Goal: Task Accomplishment & Management: Complete application form

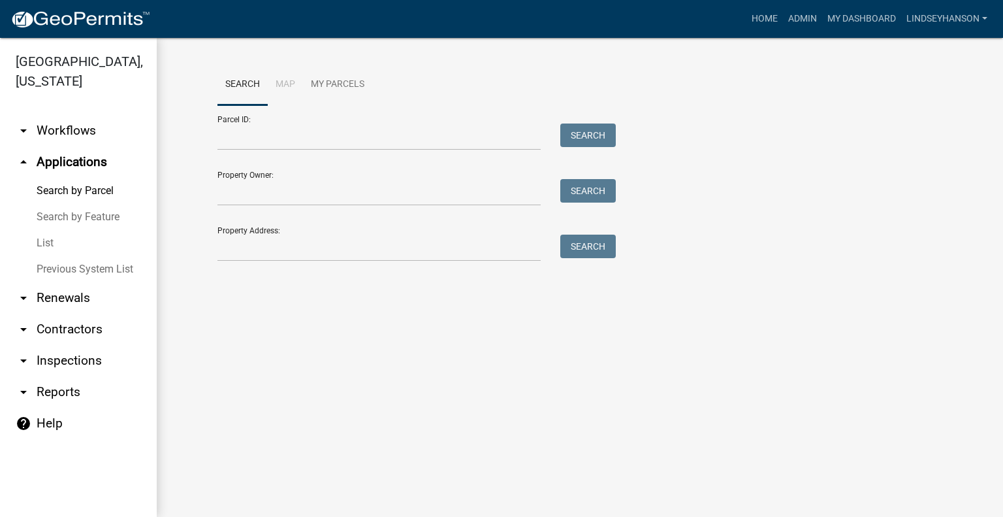
click at [79, 136] on link "arrow_drop_down Workflows" at bounding box center [78, 130] width 157 height 31
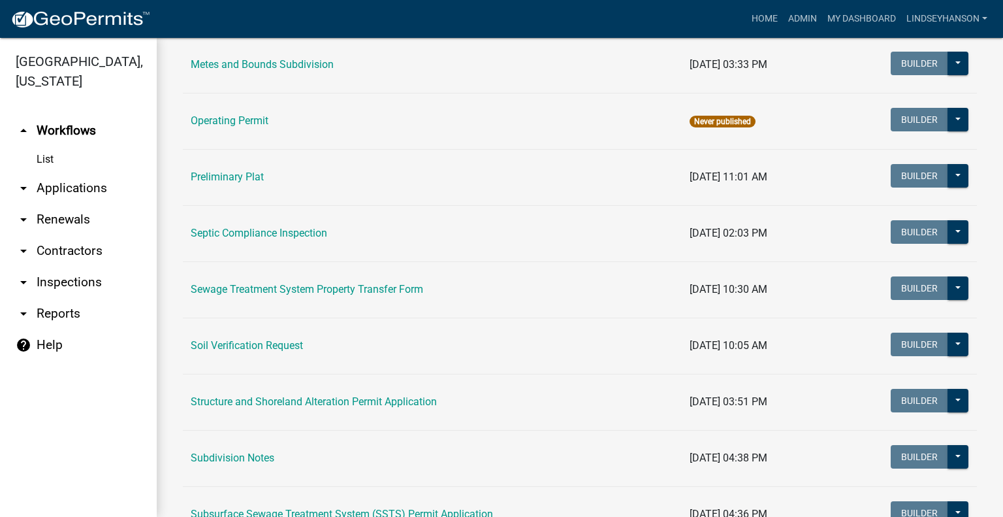
scroll to position [585, 0]
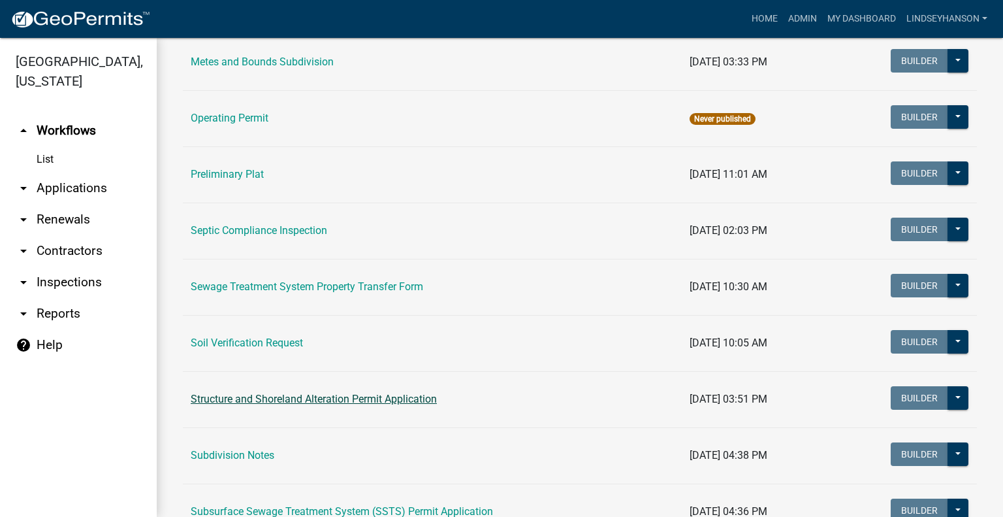
click at [395, 396] on link "Structure and Shoreland Alteration Permit Application" at bounding box center [314, 399] width 246 height 12
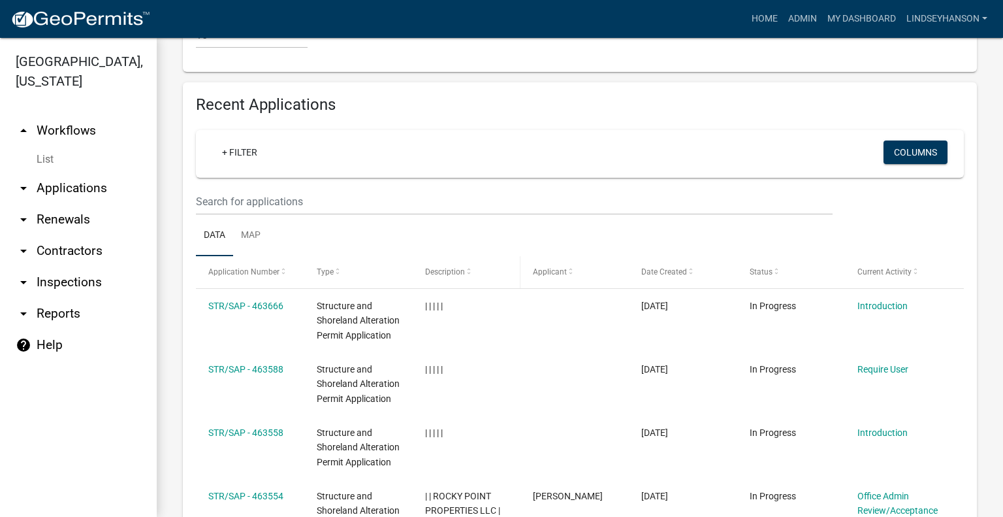
scroll to position [1393, 0]
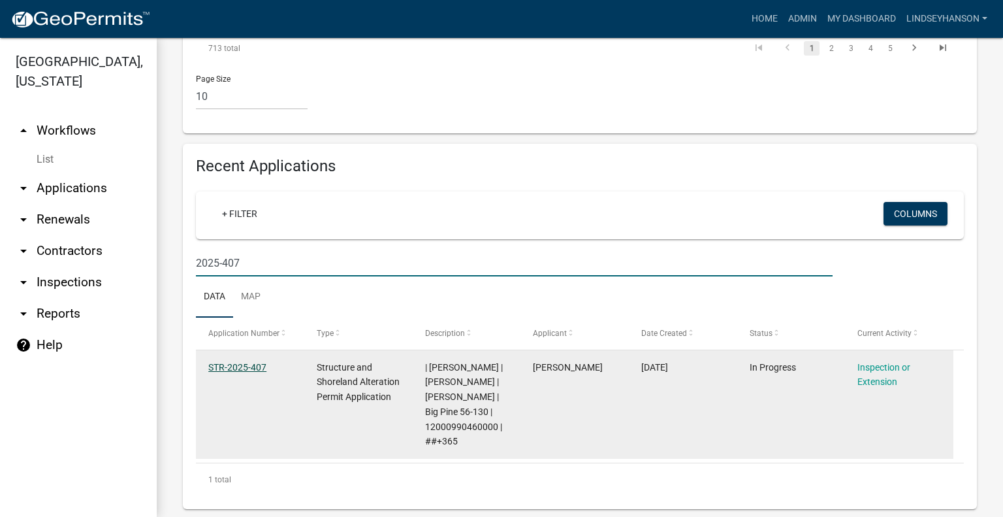
type input "2025-407"
click at [233, 370] on link "STR-2025-407" at bounding box center [237, 367] width 58 height 10
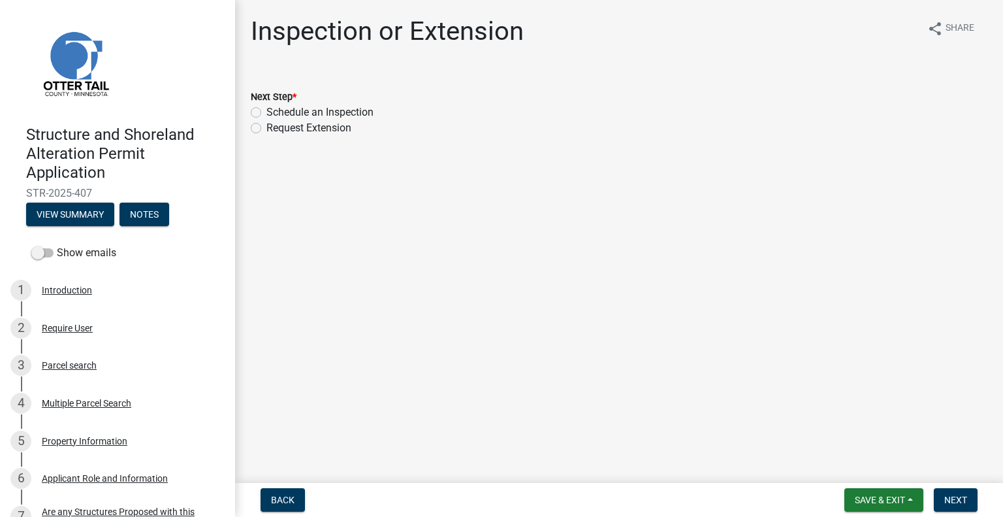
click at [358, 114] on label "Schedule an Inspection" at bounding box center [320, 113] width 107 height 16
click at [275, 113] on input "Schedule an Inspection" at bounding box center [271, 109] width 8 height 8
radio input "true"
click at [972, 499] on button "Next" at bounding box center [956, 500] width 44 height 24
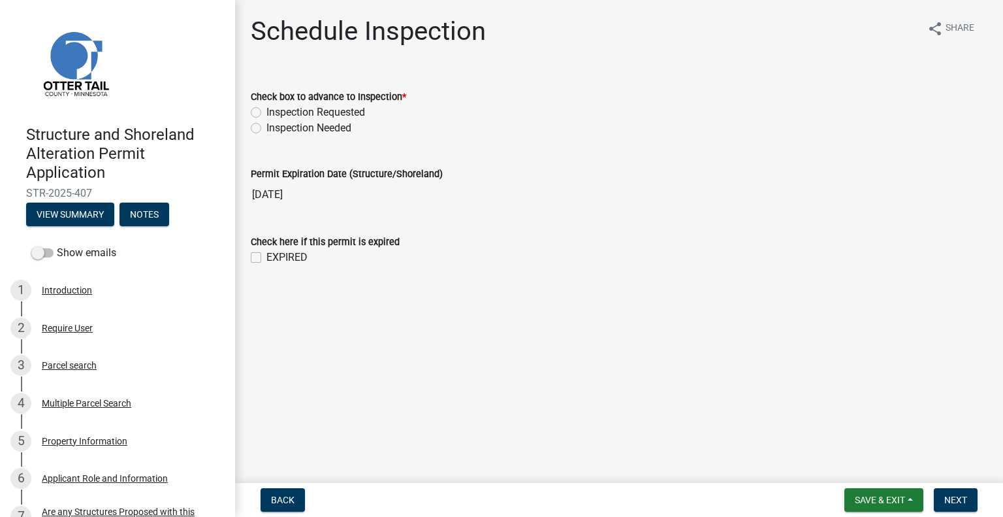
click at [340, 109] on label "Inspection Requested" at bounding box center [316, 113] width 99 height 16
click at [275, 109] on input "Inspection Requested" at bounding box center [271, 109] width 8 height 8
radio input "true"
click at [954, 491] on button "Next" at bounding box center [956, 500] width 44 height 24
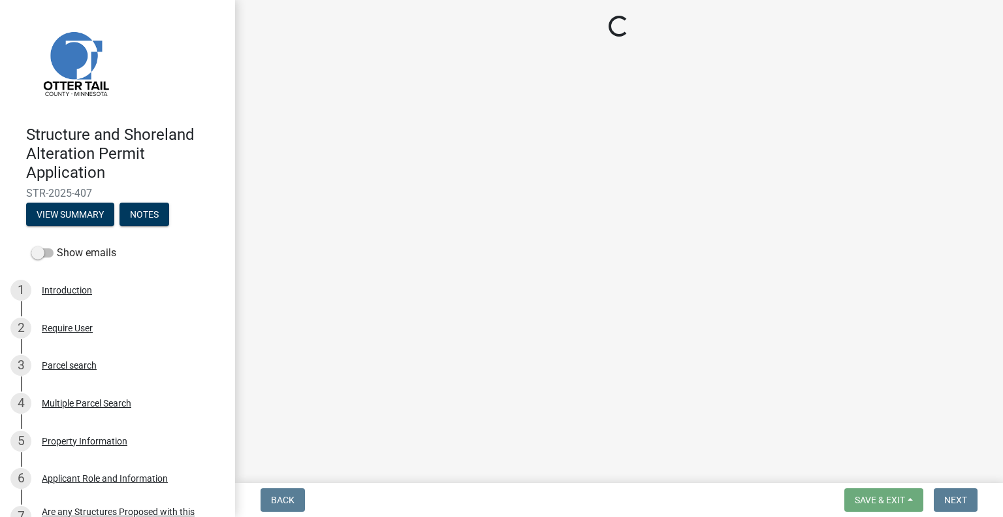
select select "710d5f49-2663-4e73-9718-d0c4e189f5ed"
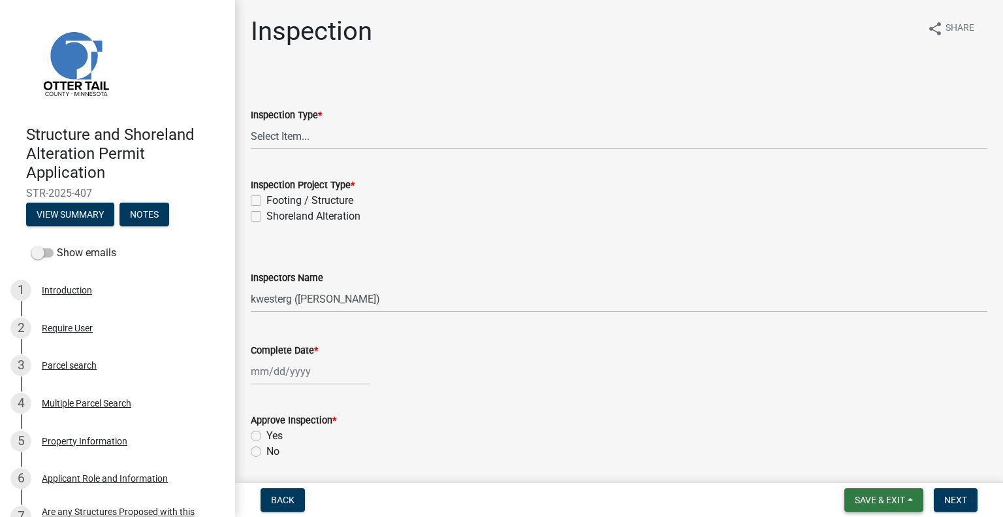
click at [883, 496] on span "Save & Exit" at bounding box center [880, 500] width 50 height 10
click at [879, 458] on button "Save & Exit" at bounding box center [871, 465] width 105 height 31
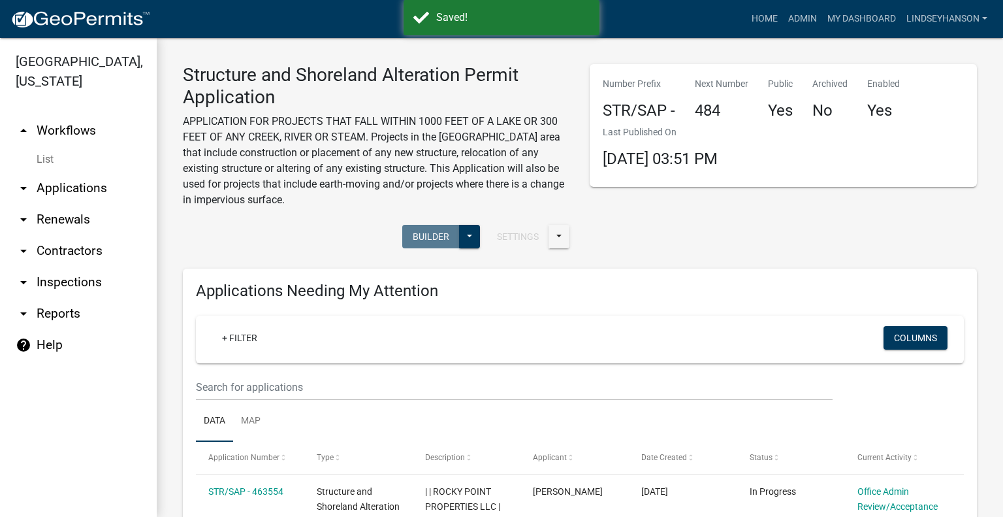
click at [98, 129] on link "arrow_drop_up Workflows" at bounding box center [78, 130] width 157 height 31
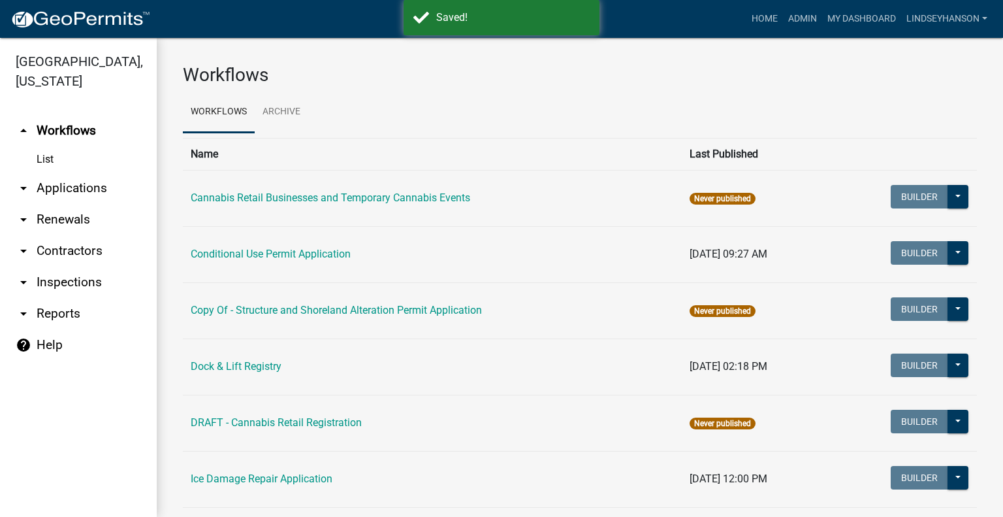
click at [104, 191] on link "arrow_drop_down Applications" at bounding box center [78, 187] width 157 height 31
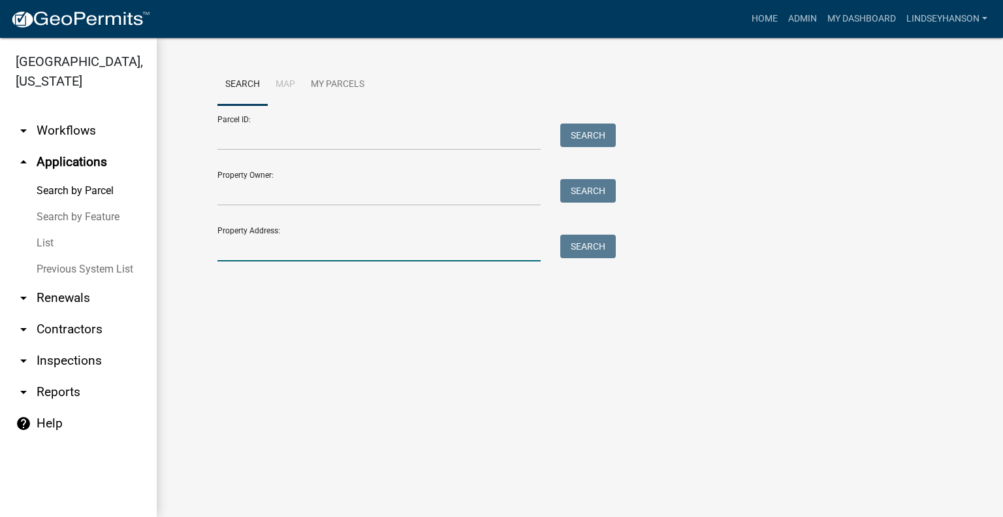
click at [308, 248] on input "Property Address:" at bounding box center [379, 248] width 323 height 27
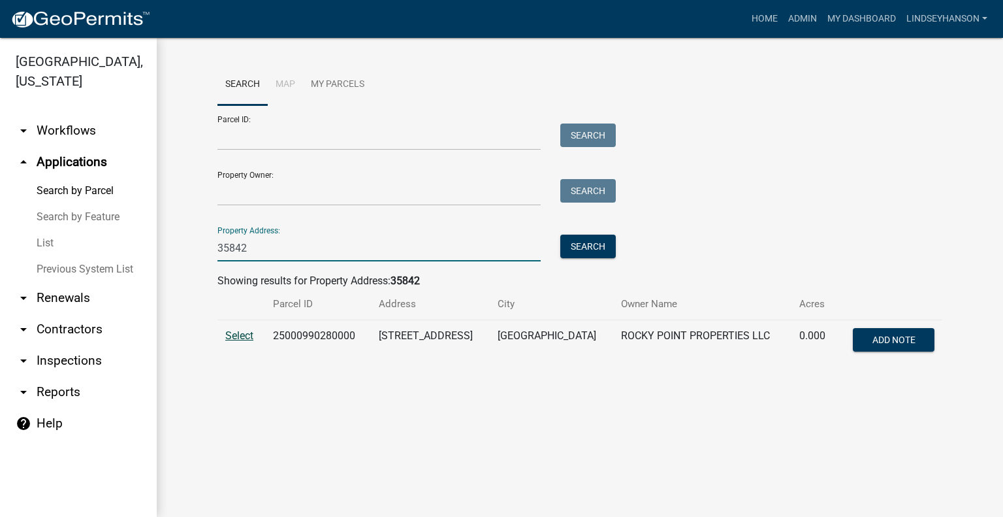
type input "35842"
click at [244, 341] on span "Select" at bounding box center [239, 335] width 28 height 12
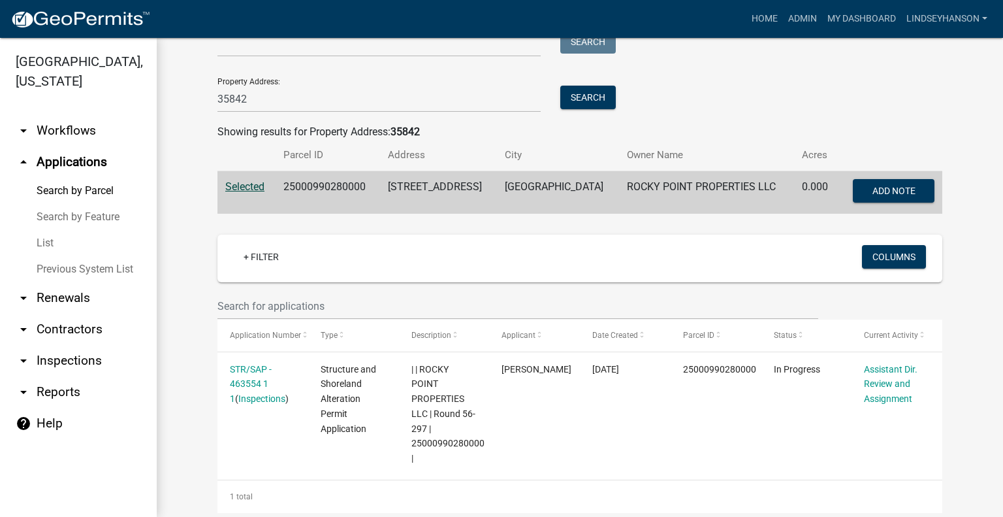
scroll to position [131, 0]
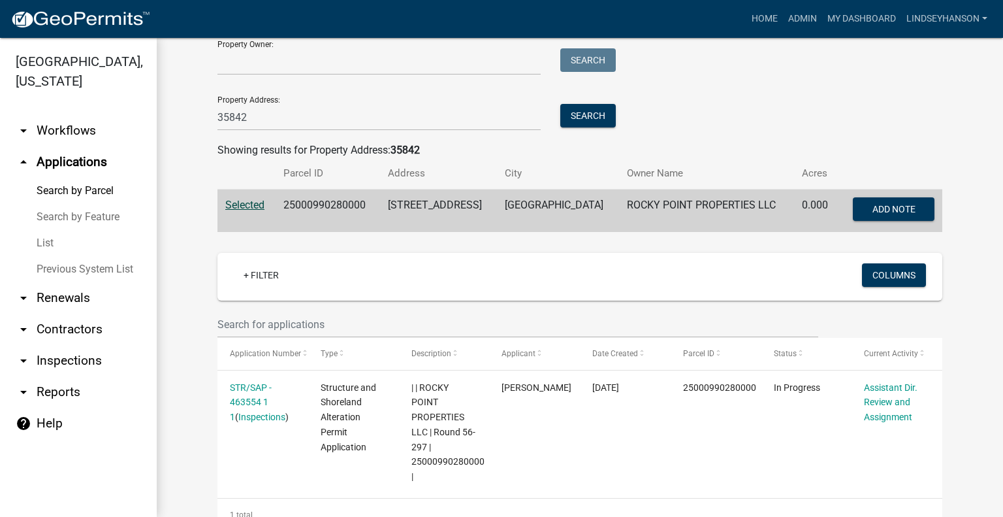
click at [71, 129] on link "arrow_drop_down Workflows" at bounding box center [78, 130] width 157 height 31
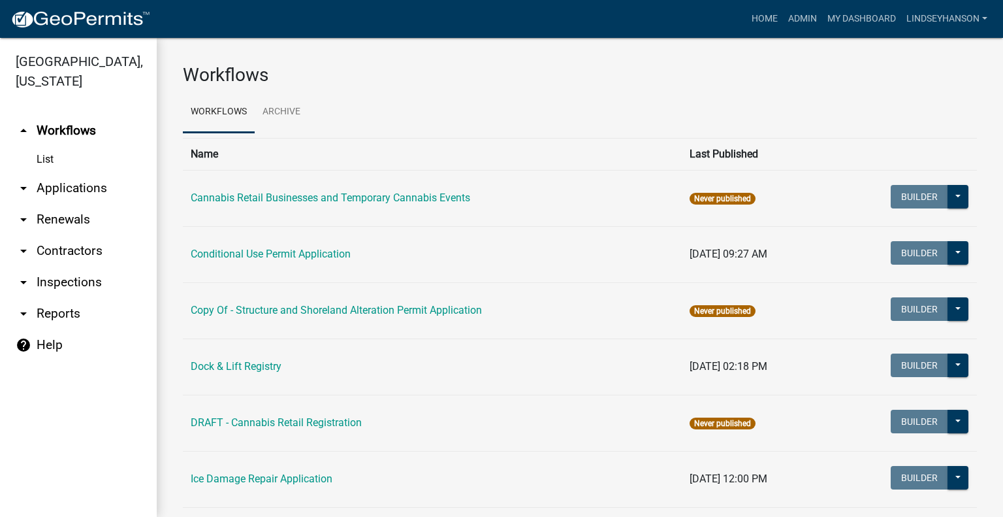
click at [78, 198] on link "arrow_drop_down Applications" at bounding box center [78, 187] width 157 height 31
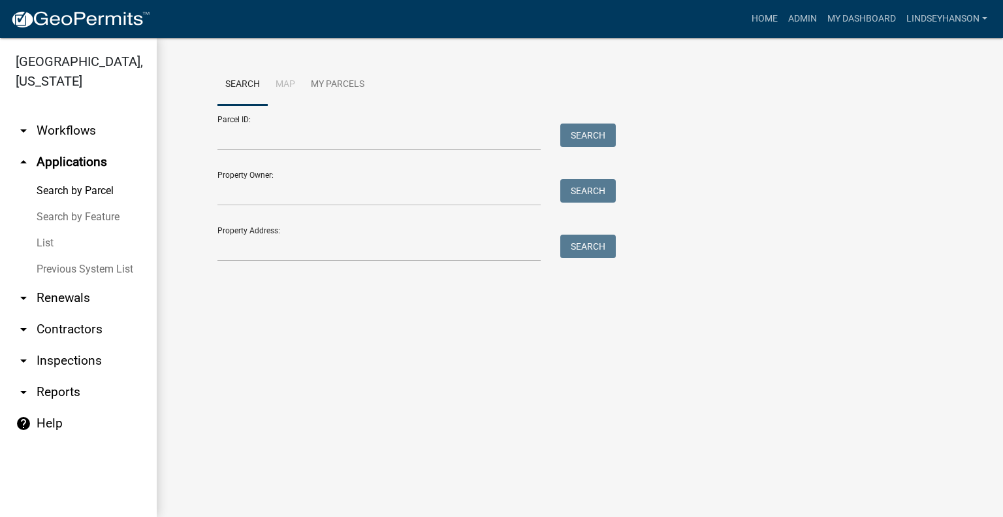
click at [76, 131] on link "arrow_drop_down Workflows" at bounding box center [78, 130] width 157 height 31
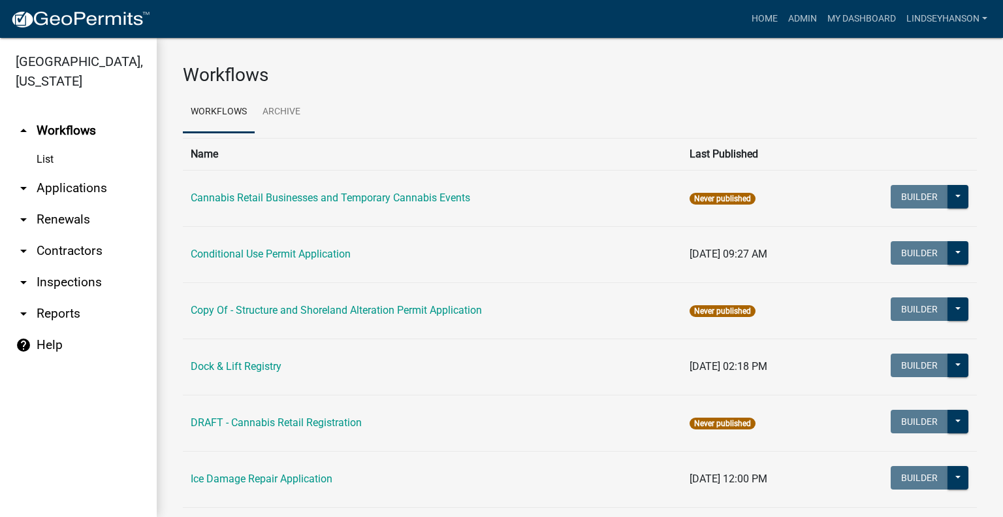
click at [87, 189] on link "arrow_drop_down Applications" at bounding box center [78, 187] width 157 height 31
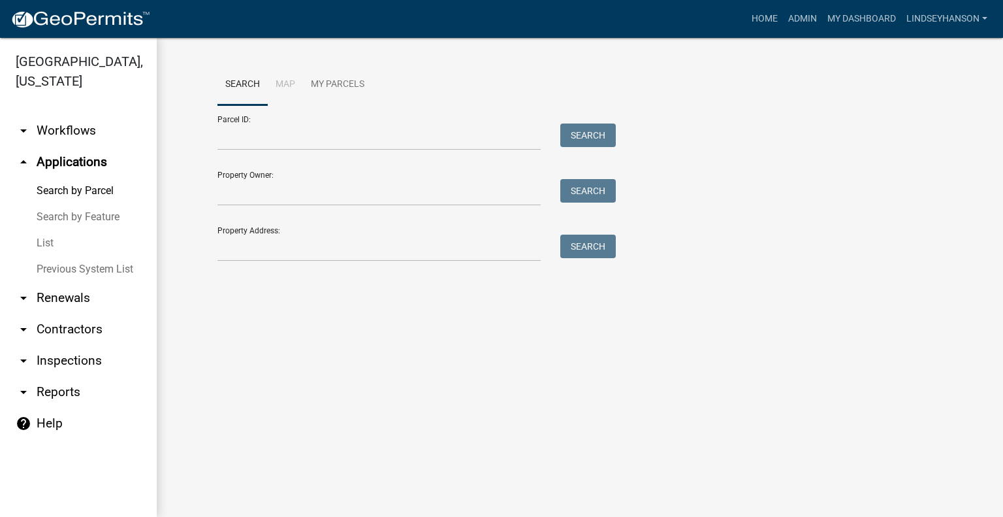
click at [342, 122] on div "Parcel ID: Search" at bounding box center [414, 127] width 392 height 45
click at [337, 131] on input "Parcel ID:" at bounding box center [379, 136] width 323 height 27
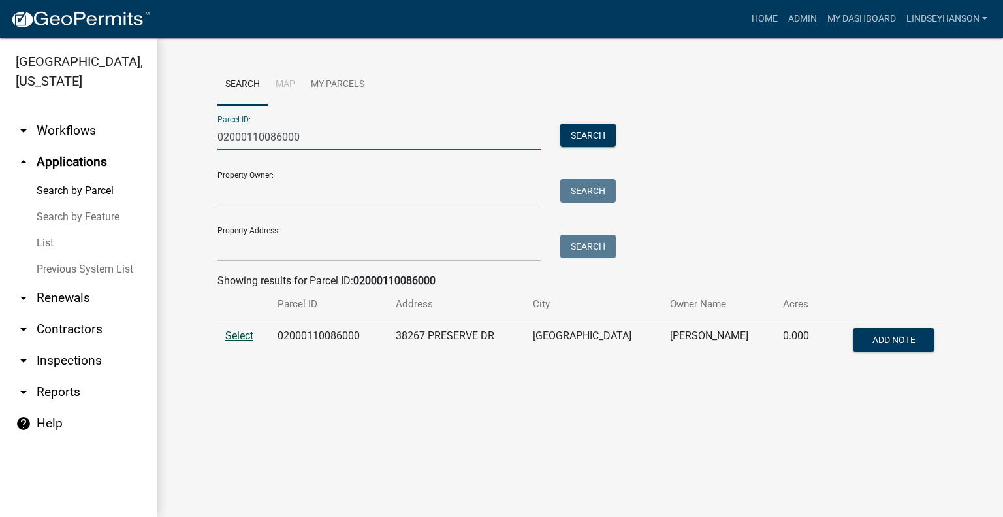
type input "02000110086000"
click at [236, 335] on span "Select" at bounding box center [239, 335] width 28 height 12
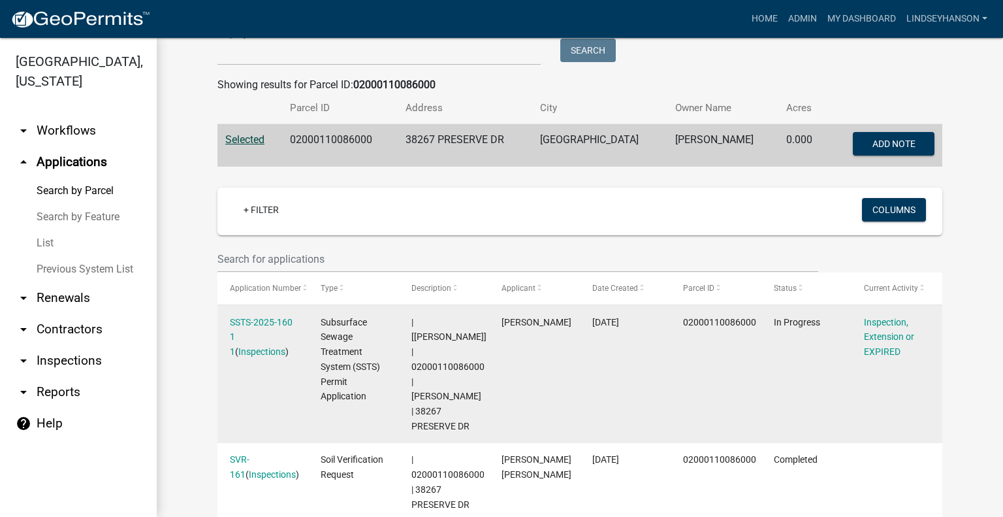
scroll to position [392, 0]
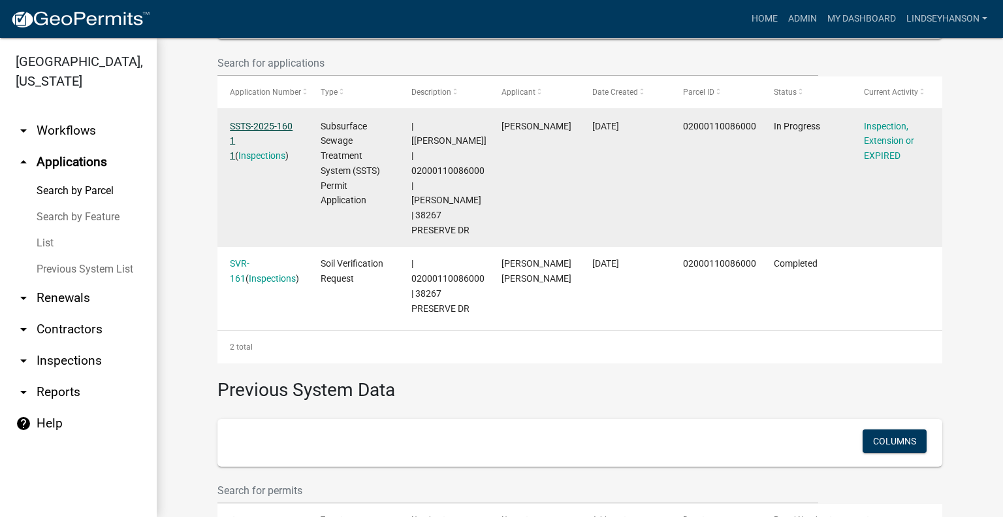
click at [265, 121] on link "SSTS-2025-160 1 1" at bounding box center [261, 141] width 63 height 41
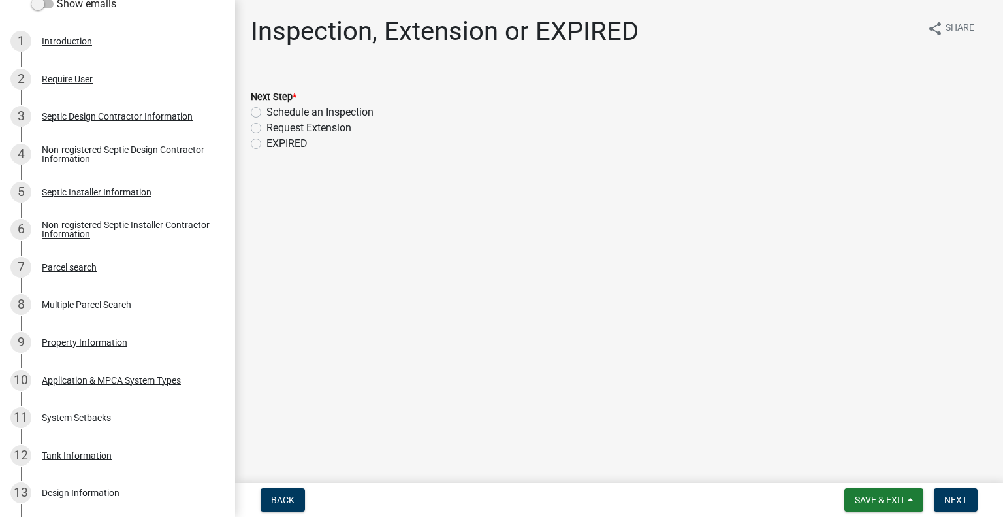
scroll to position [254, 0]
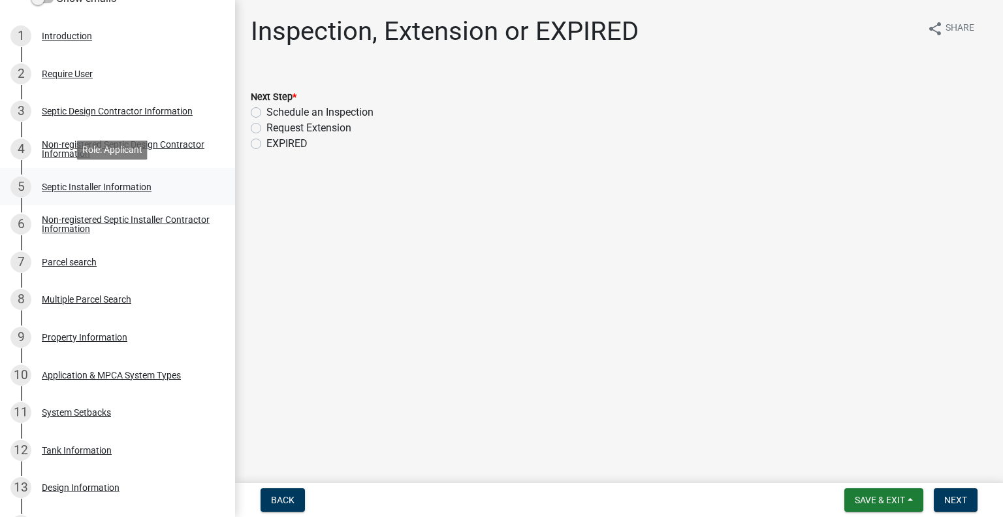
click at [119, 185] on div "Septic Installer Information" at bounding box center [97, 186] width 110 height 9
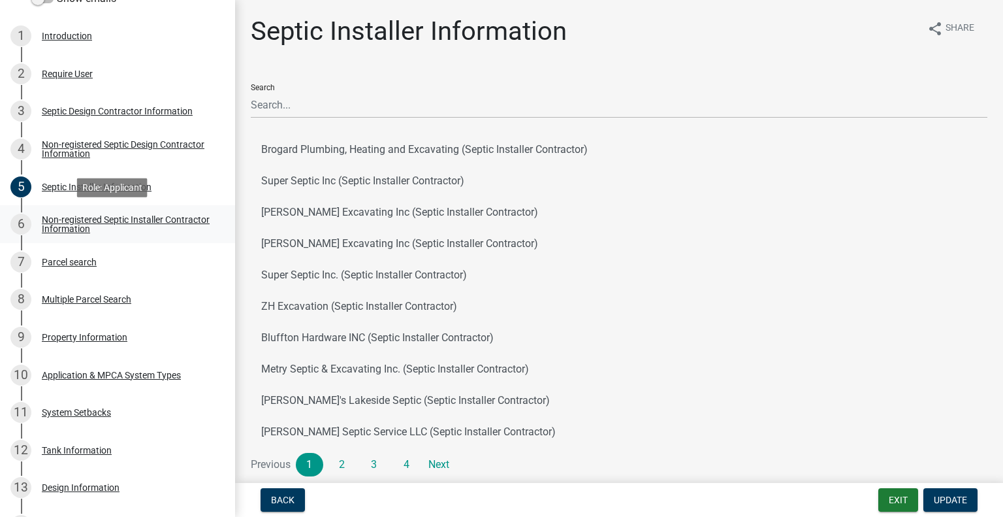
click at [120, 229] on div "Non-registered Septic Installer Contractor Information" at bounding box center [128, 224] width 172 height 18
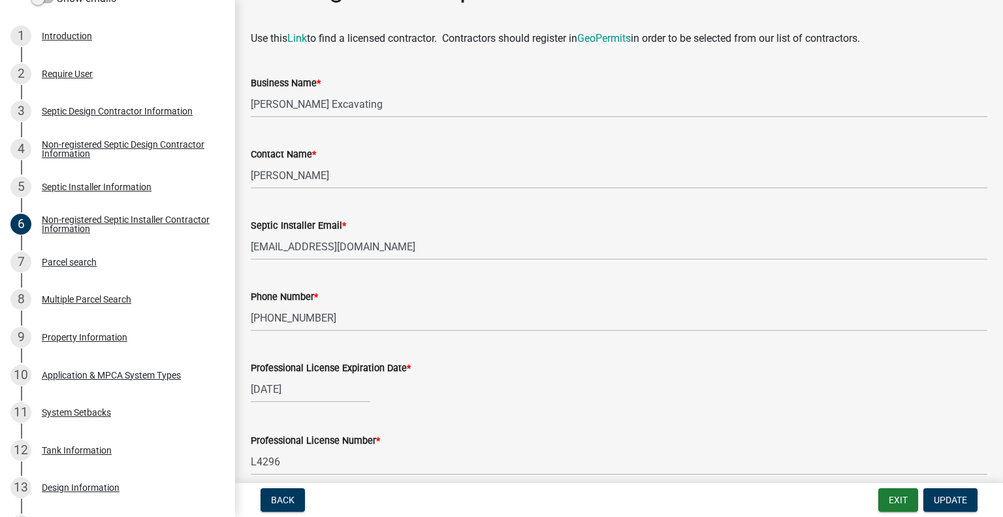
scroll to position [65, 0]
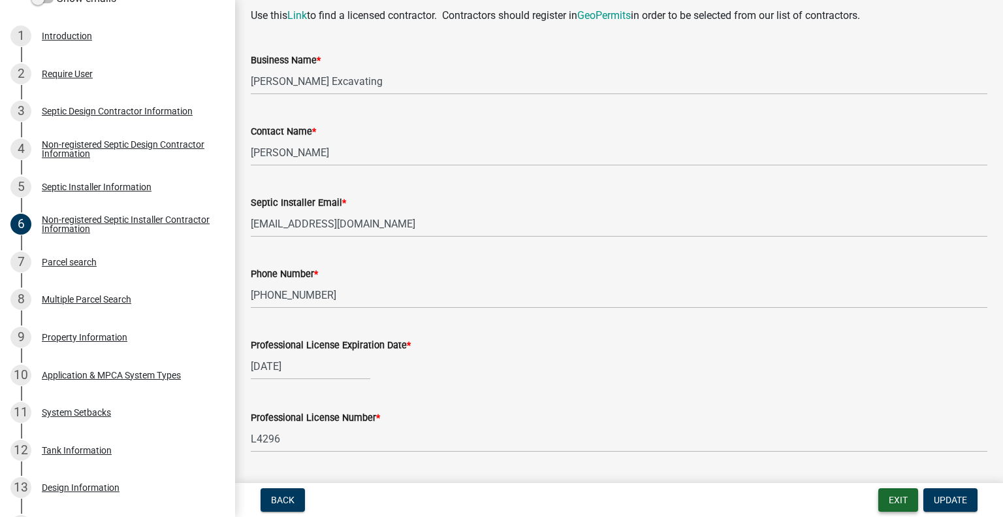
click at [898, 502] on button "Exit" at bounding box center [899, 500] width 40 height 24
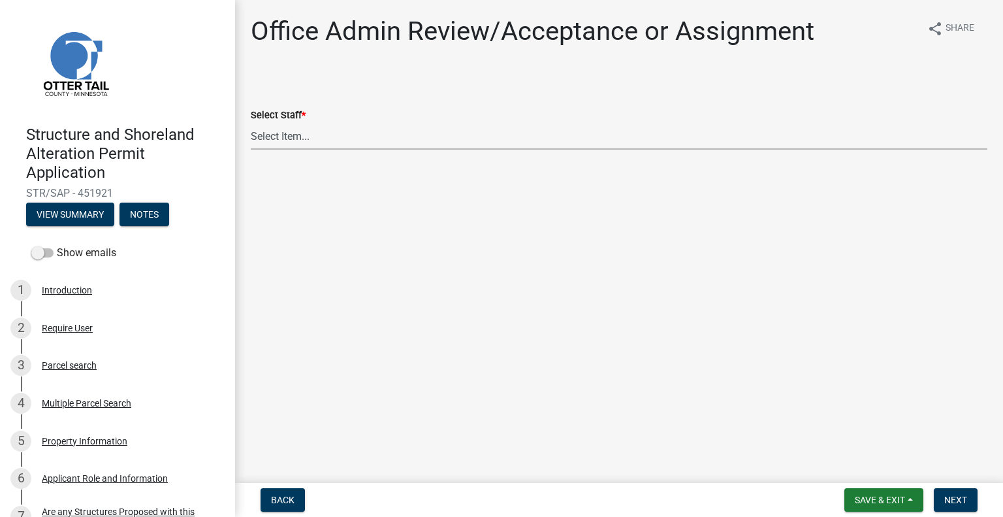
click at [297, 145] on select "Select Item... [PERSON_NAME] ([EMAIL_ADDRESS][DOMAIN_NAME]) [PERSON_NAME] ([EMA…" at bounding box center [619, 136] width 737 height 27
click at [251, 123] on select "Select Item... Alexis Newark (anewark@ottertailcounty.gov) Amy Busko (abusko@ot…" at bounding box center [619, 136] width 737 height 27
select select "587f38f5-c90e-4c12-9e10-d3e23909bbca"
click at [945, 504] on span "Next" at bounding box center [956, 500] width 23 height 10
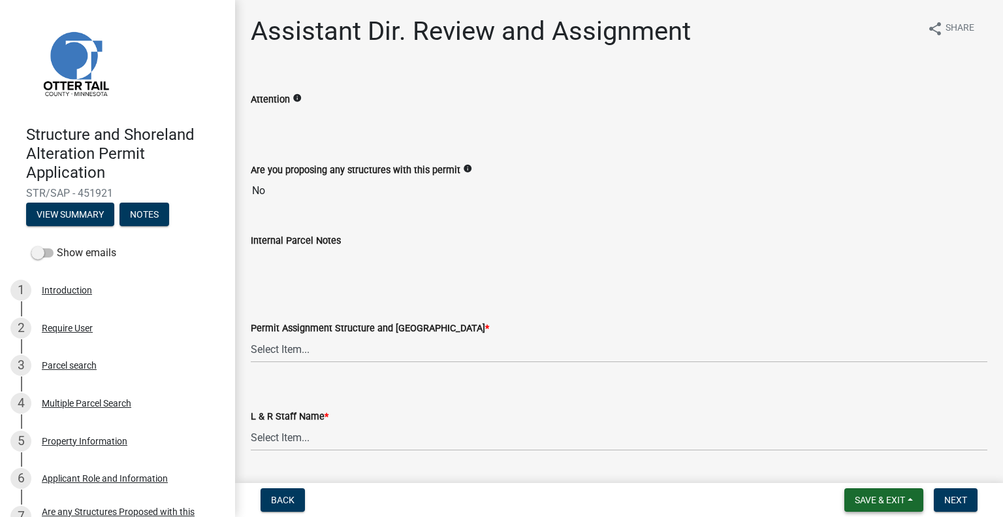
click at [883, 501] on span "Save & Exit" at bounding box center [880, 500] width 50 height 10
click at [874, 464] on button "Save & Exit" at bounding box center [871, 465] width 105 height 31
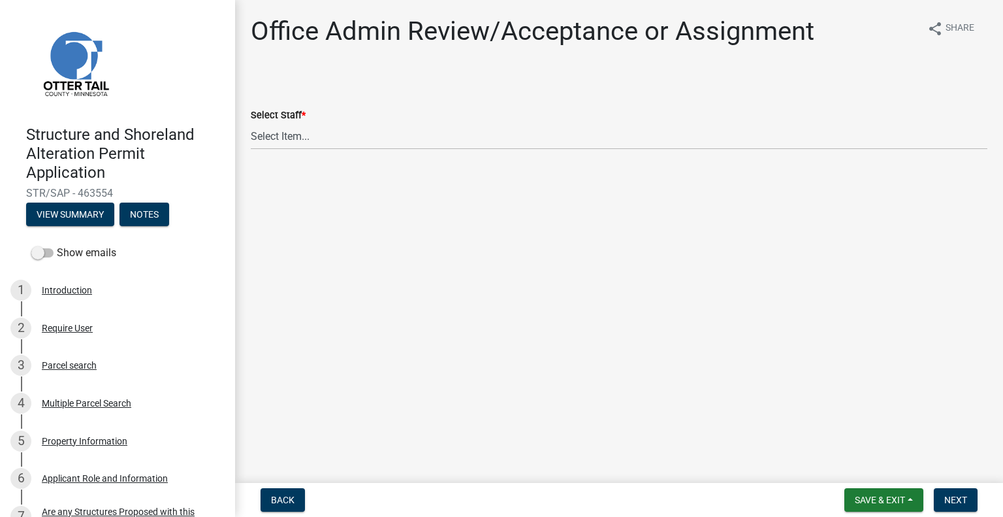
click at [339, 151] on wm-data-entity-input "Select Staff * Select Item... Alexis Newark (anewark@ottertailcounty.gov) Amy B…" at bounding box center [619, 117] width 737 height 88
click at [334, 138] on select "Select Item... [PERSON_NAME] ([EMAIL_ADDRESS][DOMAIN_NAME]) [PERSON_NAME] ([EMA…" at bounding box center [619, 136] width 737 height 27
click at [251, 123] on select "Select Item... [PERSON_NAME] ([EMAIL_ADDRESS][DOMAIN_NAME]) [PERSON_NAME] ([EMA…" at bounding box center [619, 136] width 737 height 27
select select "587f38f5-c90e-4c12-9e10-d3e23909bbca"
click at [947, 496] on span "Next" at bounding box center [956, 500] width 23 height 10
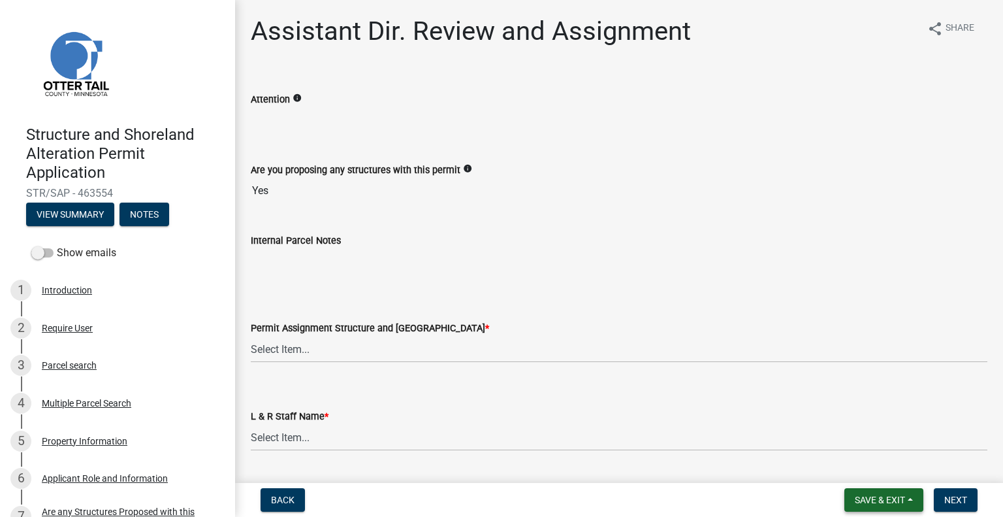
click at [899, 504] on span "Save & Exit" at bounding box center [880, 500] width 50 height 10
click at [883, 468] on button "Save & Exit" at bounding box center [871, 465] width 105 height 31
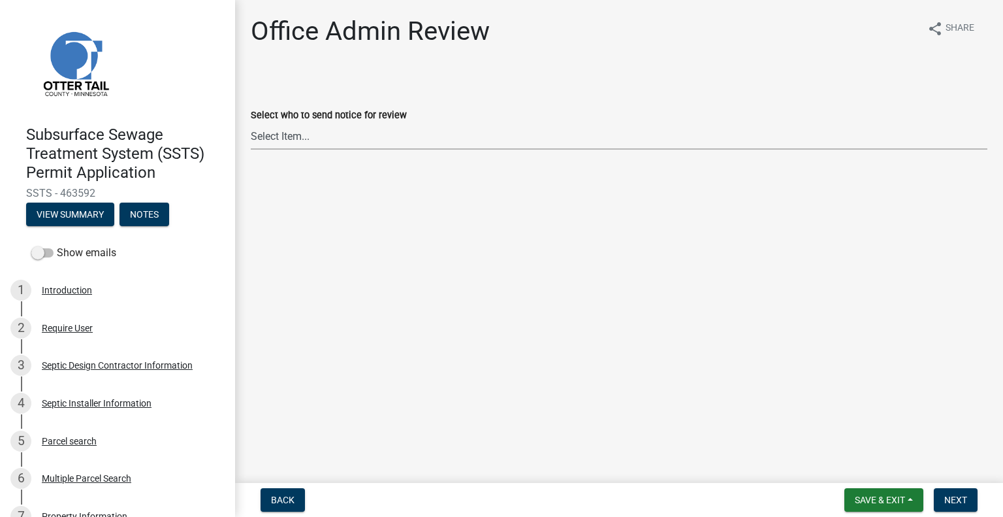
drag, startPoint x: 301, startPoint y: 129, endPoint x: 300, endPoint y: 135, distance: 6.7
click at [300, 135] on select "Select Item... [PERSON_NAME] ([EMAIL_ADDRESS][DOMAIN_NAME]) [PERSON_NAME] ([EMA…" at bounding box center [619, 136] width 737 height 27
click at [251, 123] on select "Select Item... [PERSON_NAME] ([EMAIL_ADDRESS][DOMAIN_NAME]) [PERSON_NAME] ([EMA…" at bounding box center [619, 136] width 737 height 27
select select "587f38f5-c90e-4c12-9e10-d3e23909bbca"
click at [949, 501] on span "Next" at bounding box center [956, 500] width 23 height 10
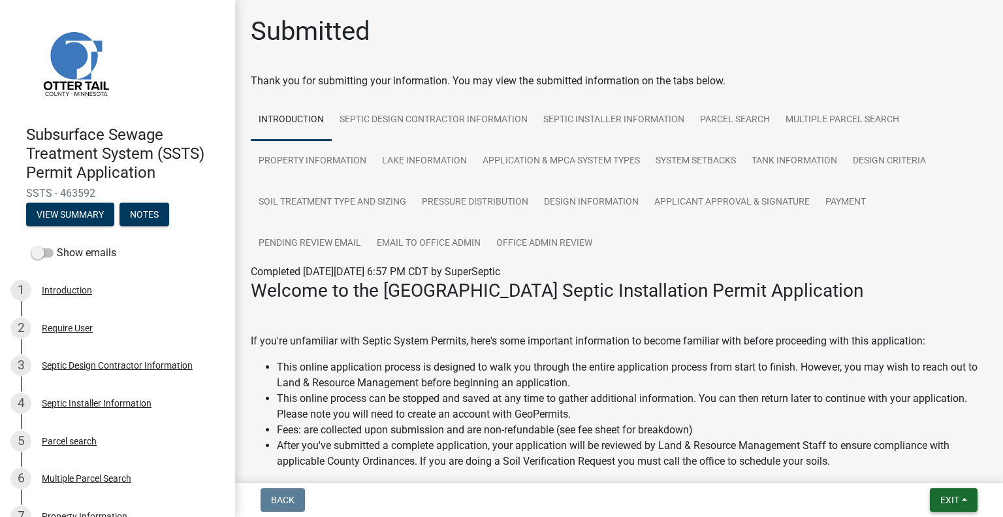
drag, startPoint x: 948, startPoint y: 506, endPoint x: 944, endPoint y: 490, distance: 16.8
click at [948, 506] on button "Exit" at bounding box center [954, 500] width 48 height 24
click at [938, 468] on button "Save & Exit" at bounding box center [926, 465] width 105 height 31
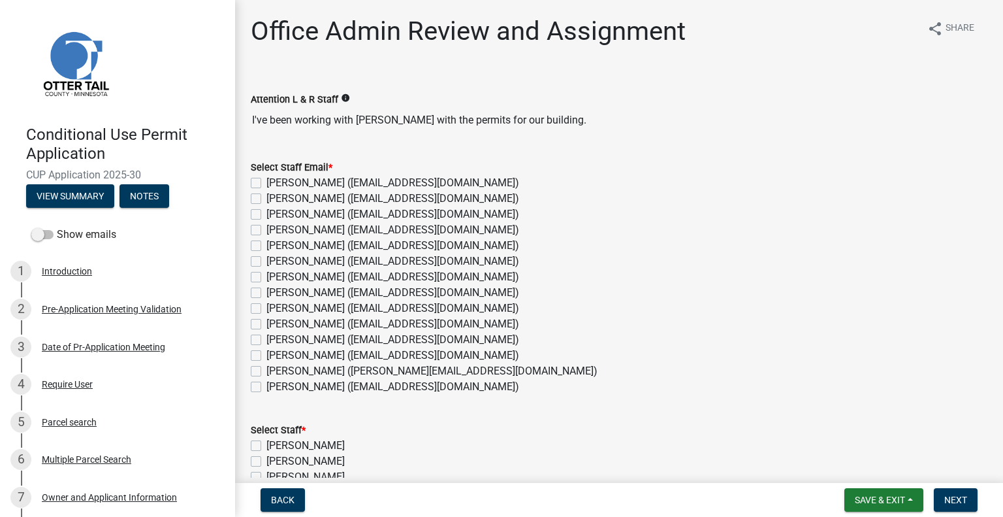
click at [267, 199] on label "[PERSON_NAME] ([EMAIL_ADDRESS][DOMAIN_NAME])" at bounding box center [393, 199] width 253 height 16
click at [267, 199] on input "[PERSON_NAME] ([EMAIL_ADDRESS][DOMAIN_NAME])" at bounding box center [271, 195] width 8 height 8
checkbox input "true"
checkbox input "false"
checkbox input "true"
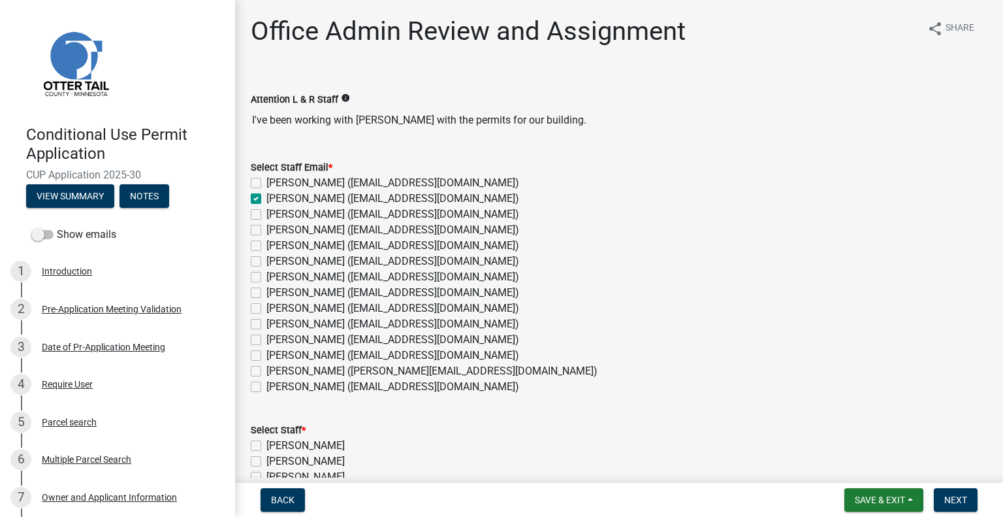
checkbox input "false"
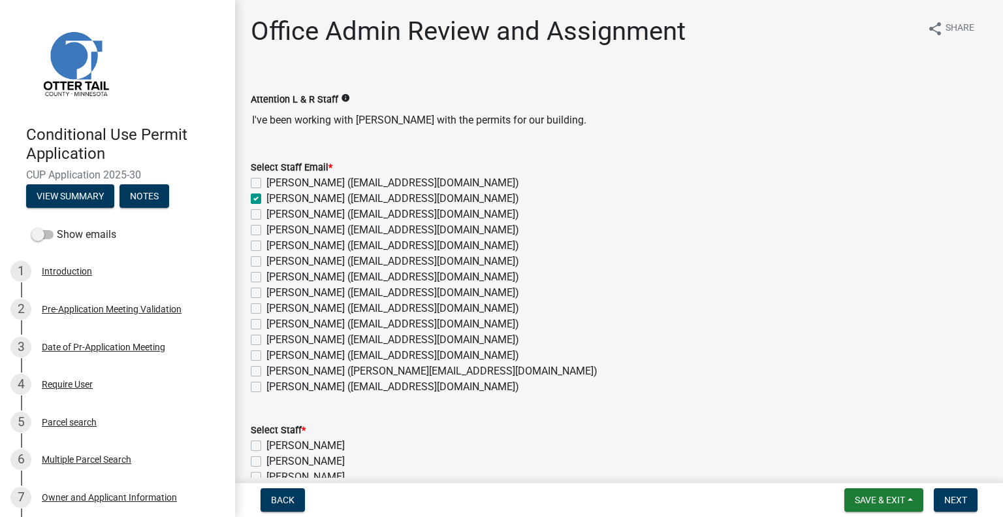
checkbox input "false"
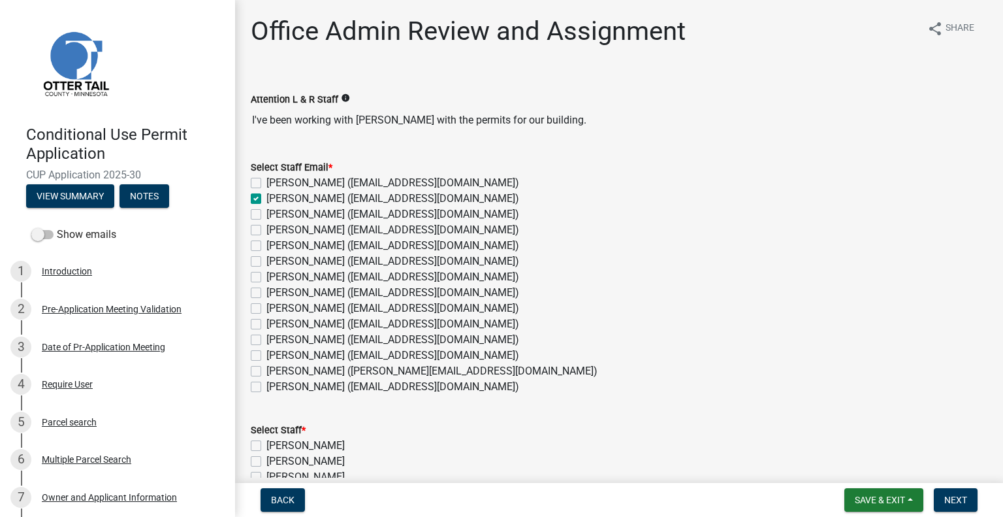
checkbox input "false"
click at [267, 242] on label "[PERSON_NAME] ([EMAIL_ADDRESS][DOMAIN_NAME])" at bounding box center [393, 246] width 253 height 16
click at [267, 242] on input "[PERSON_NAME] ([EMAIL_ADDRESS][DOMAIN_NAME])" at bounding box center [271, 242] width 8 height 8
checkbox input "true"
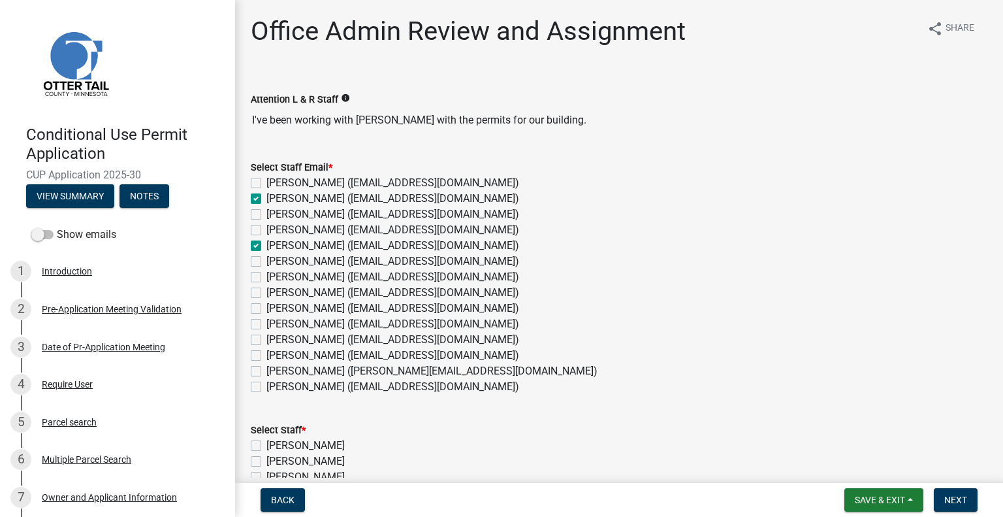
checkbox input "false"
checkbox input "true"
checkbox input "false"
checkbox input "true"
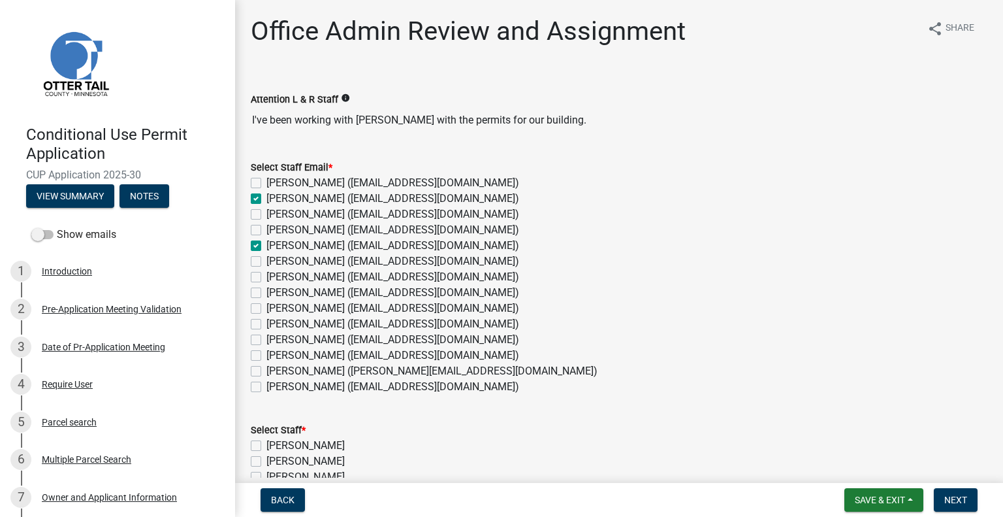
checkbox input "false"
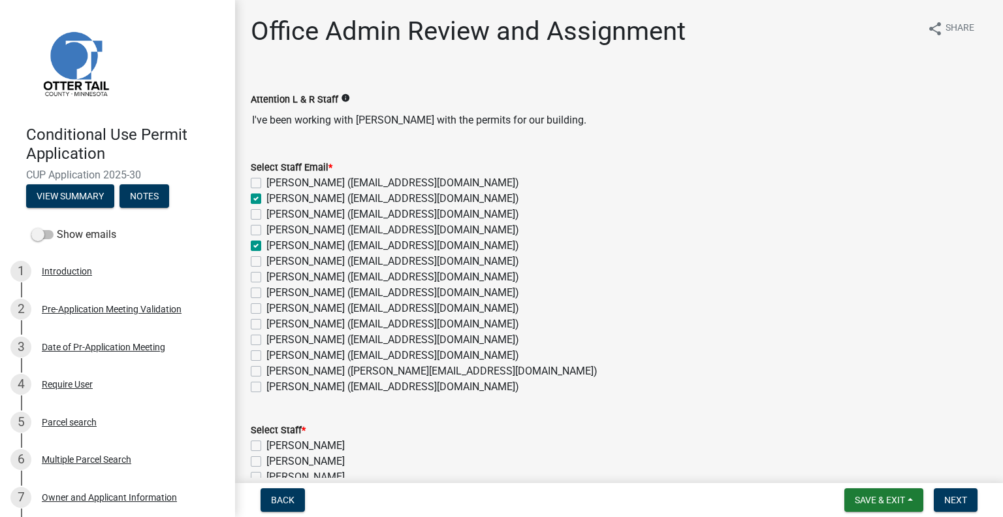
checkbox input "false"
click at [267, 323] on label "[PERSON_NAME] ([EMAIL_ADDRESS][DOMAIN_NAME])" at bounding box center [393, 324] width 253 height 16
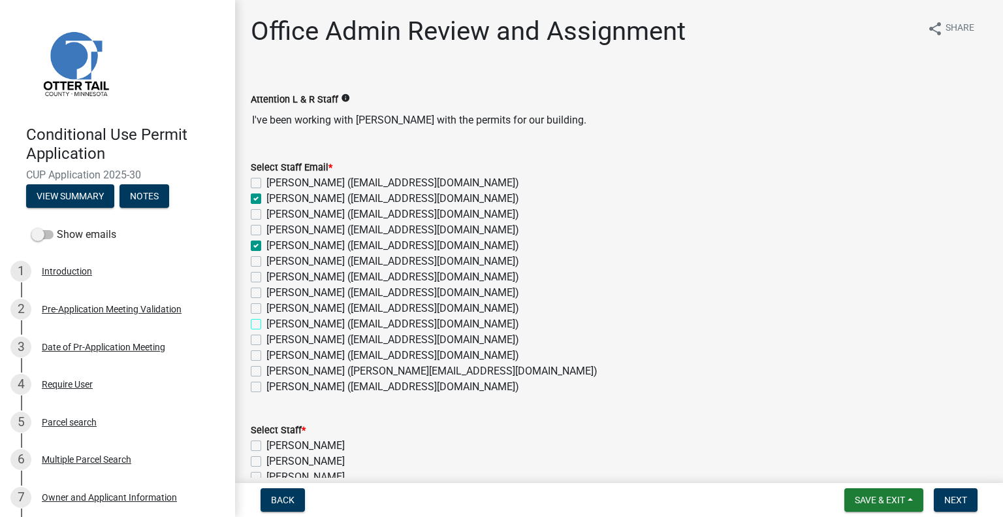
click at [267, 323] on input "[PERSON_NAME] ([EMAIL_ADDRESS][DOMAIN_NAME])" at bounding box center [271, 320] width 8 height 8
checkbox input "true"
checkbox input "false"
checkbox input "true"
checkbox input "false"
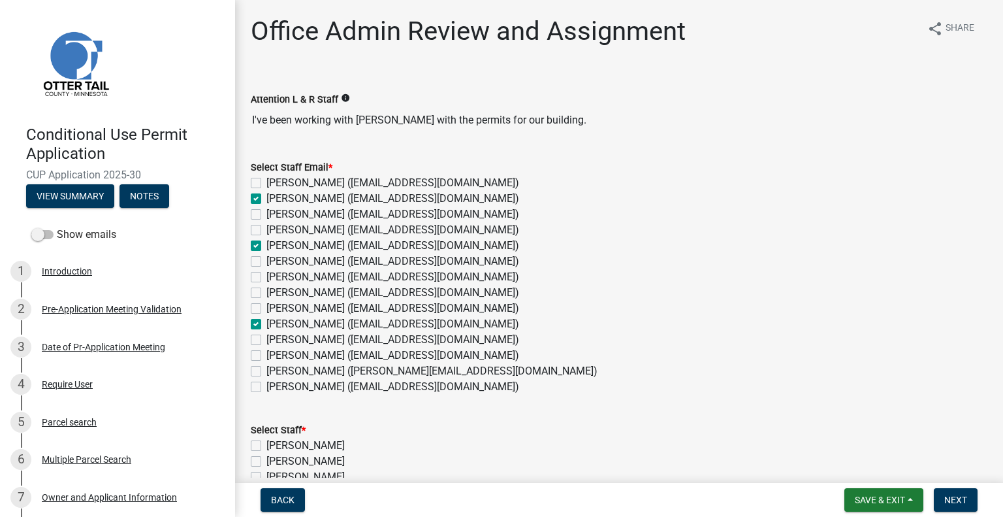
checkbox input "false"
checkbox input "true"
checkbox input "false"
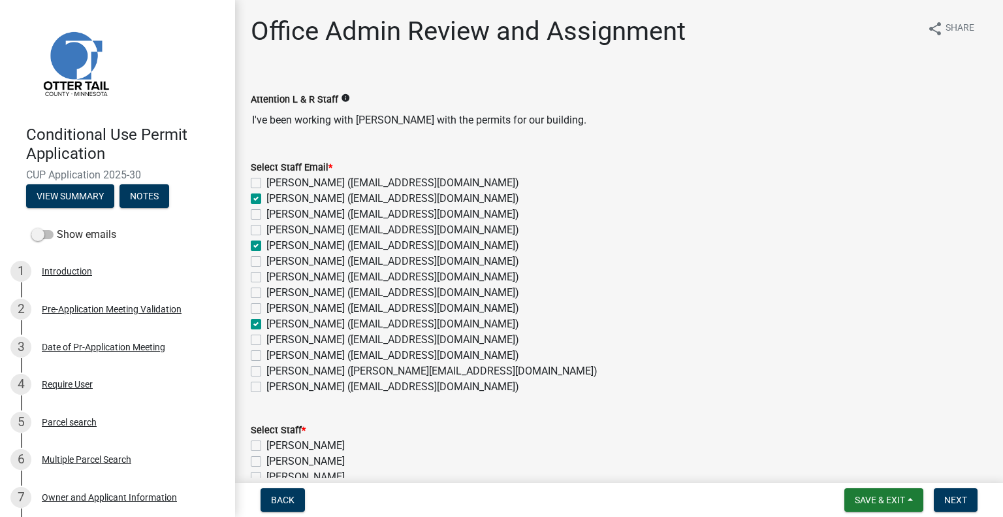
checkbox input "false"
checkbox input "true"
checkbox input "false"
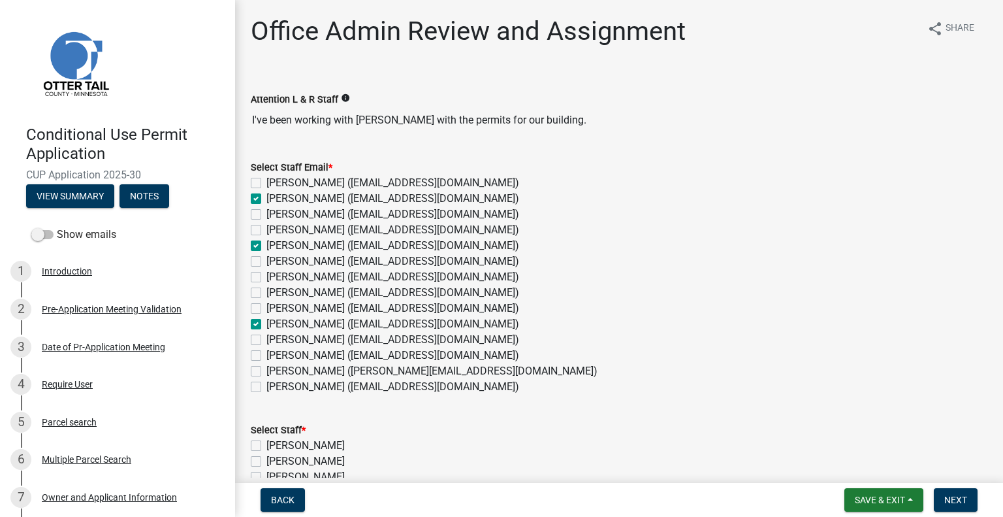
checkbox input "false"
click at [267, 355] on label "[PERSON_NAME] ([EMAIL_ADDRESS][DOMAIN_NAME])" at bounding box center [393, 356] width 253 height 16
click at [267, 355] on input "[PERSON_NAME] ([EMAIL_ADDRESS][DOMAIN_NAME])" at bounding box center [271, 352] width 8 height 8
checkbox input "true"
checkbox input "false"
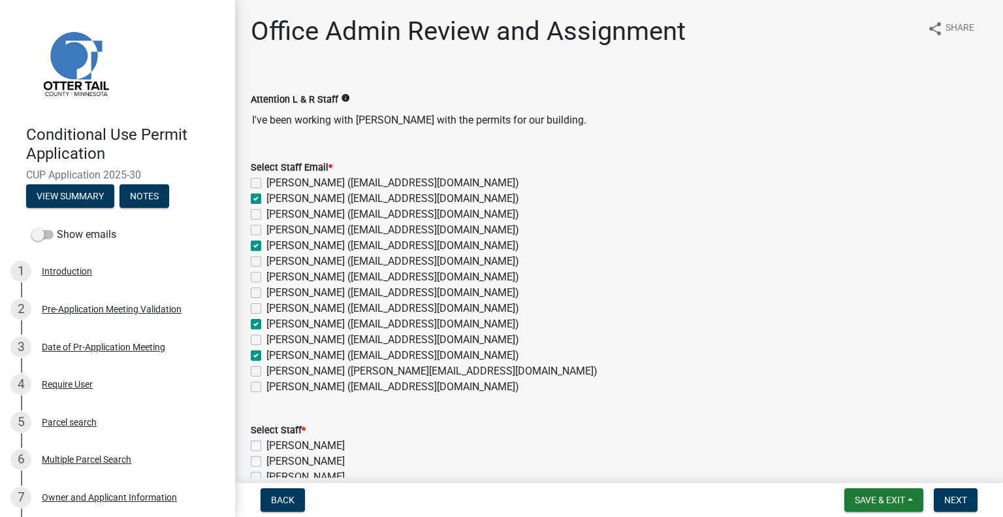
checkbox input "true"
checkbox input "false"
checkbox input "true"
checkbox input "false"
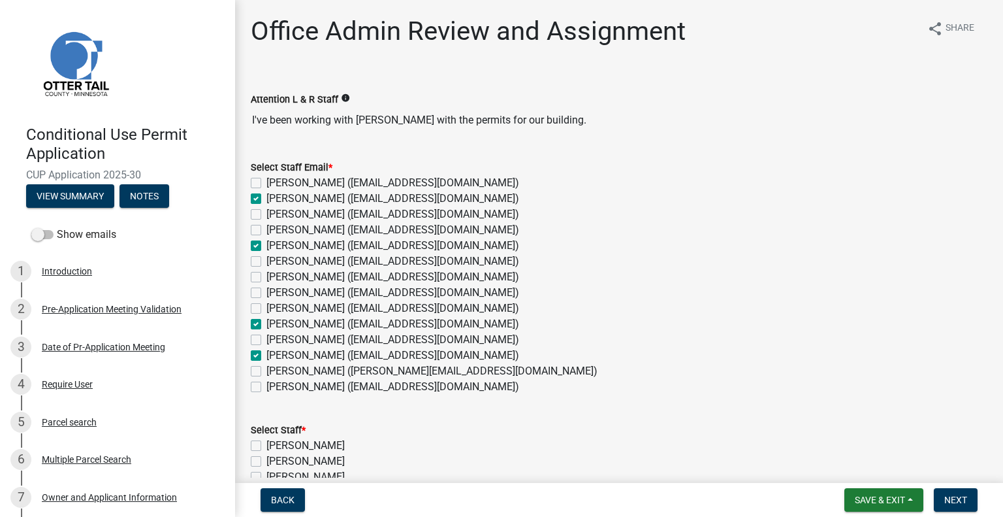
checkbox input "false"
checkbox input "true"
checkbox input "false"
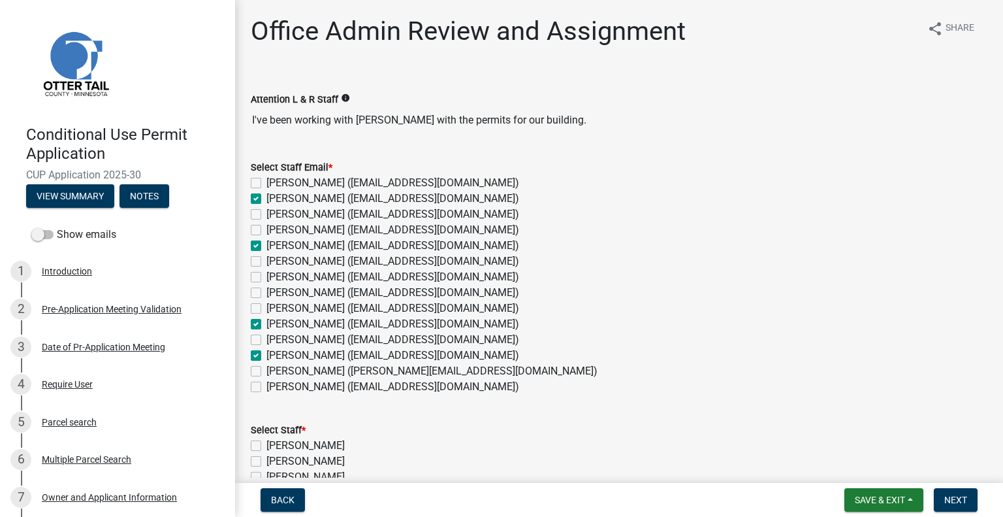
checkbox input "true"
checkbox input "false"
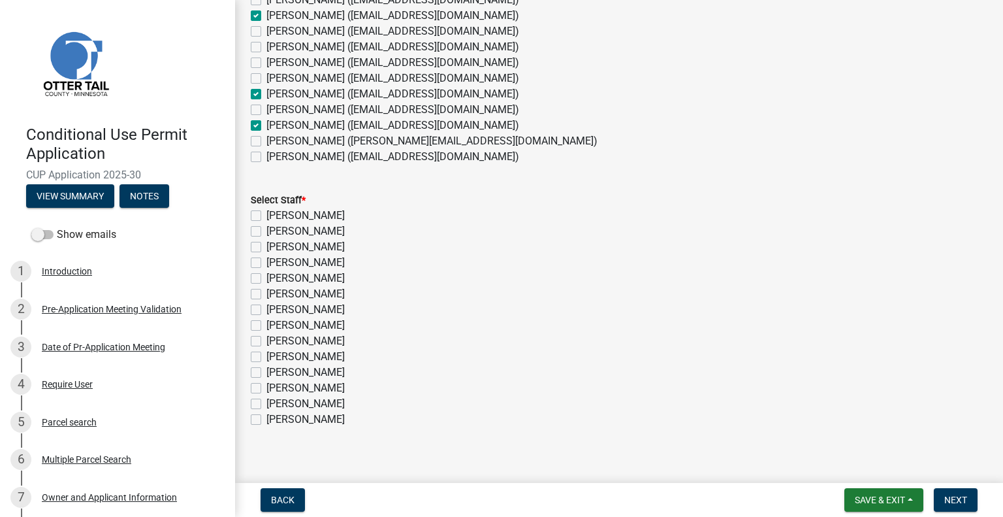
scroll to position [242, 0]
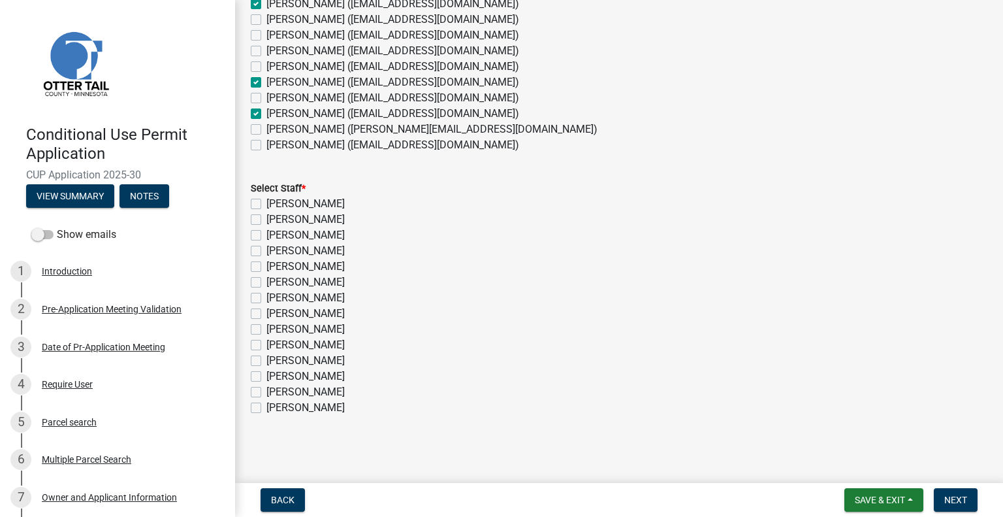
click at [299, 219] on label "Amy Busko" at bounding box center [306, 220] width 78 height 16
click at [275, 219] on input "Amy Busko" at bounding box center [271, 216] width 8 height 8
checkbox input "true"
checkbox input "false"
checkbox input "true"
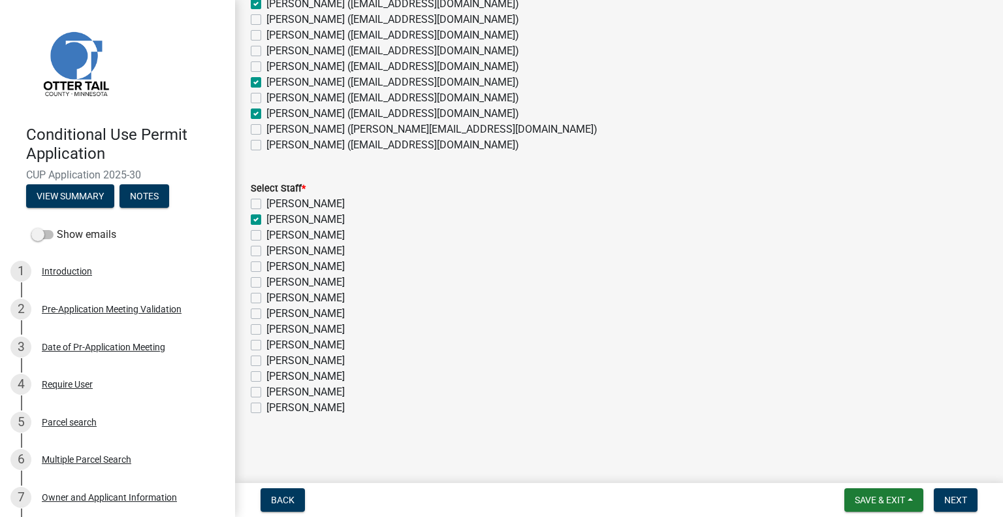
checkbox input "false"
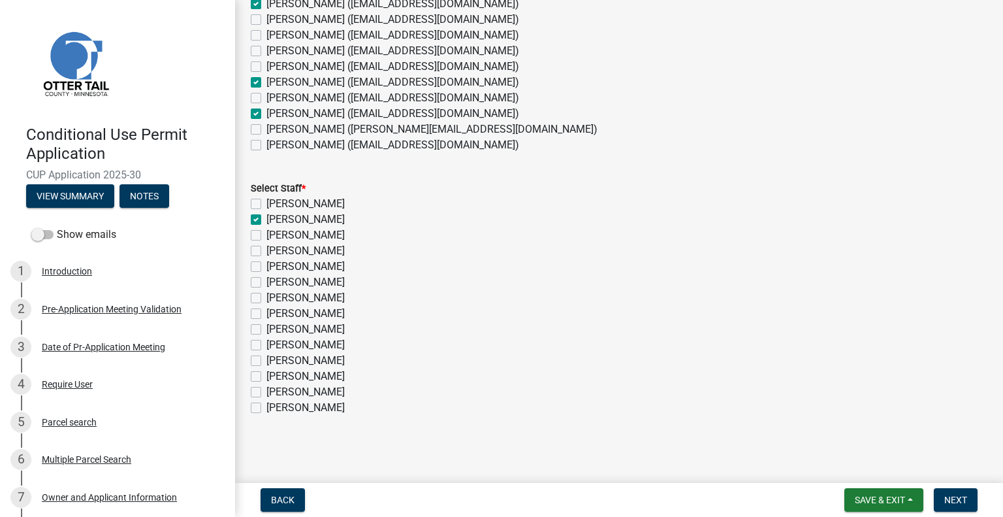
checkbox input "false"
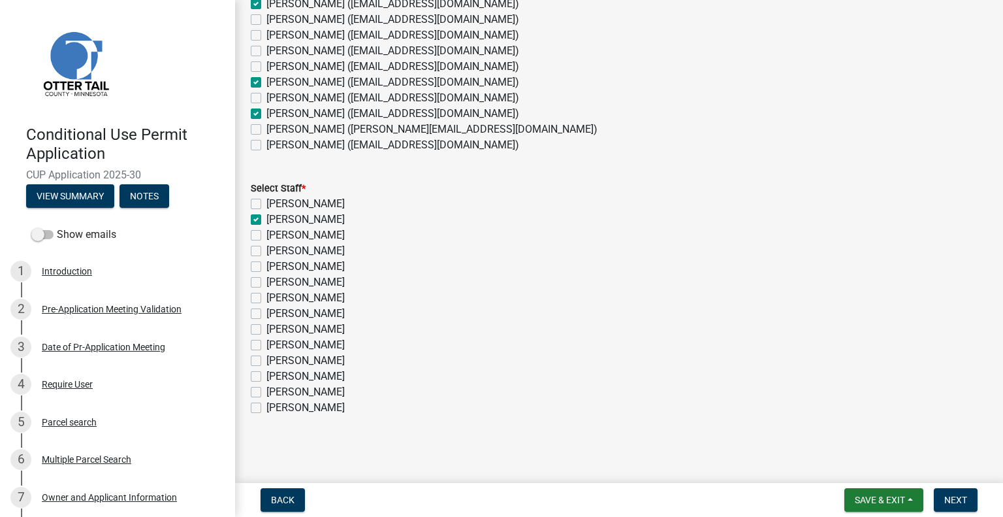
checkbox input "false"
click at [316, 266] on label "Christopher LeClair" at bounding box center [306, 267] width 78 height 16
click at [275, 266] on input "Christopher LeClair" at bounding box center [271, 263] width 8 height 8
checkbox input "true"
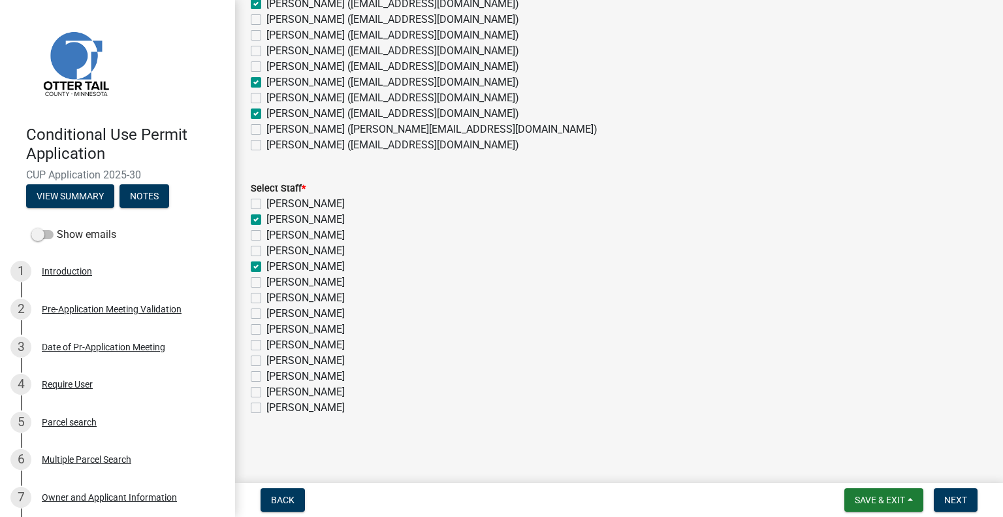
checkbox input "false"
checkbox input "true"
checkbox input "false"
checkbox input "true"
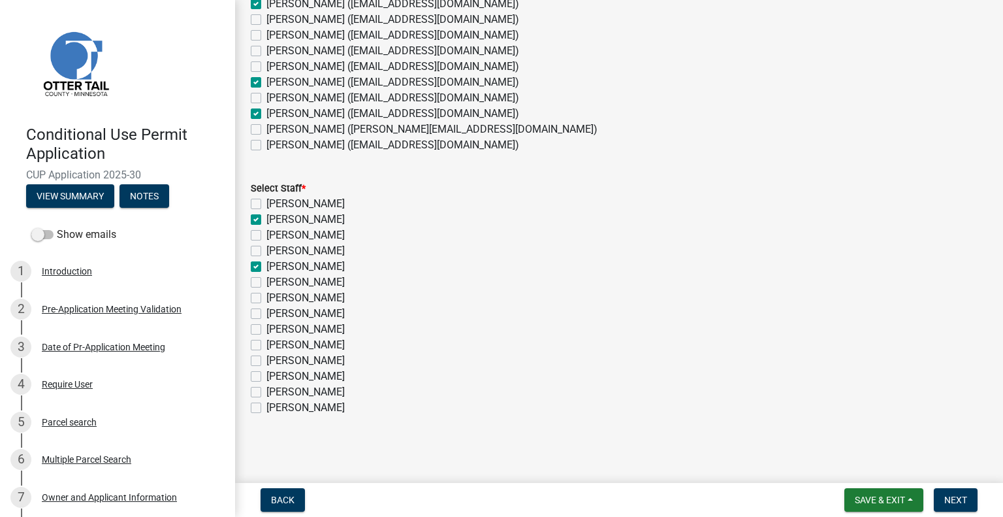
checkbox input "false"
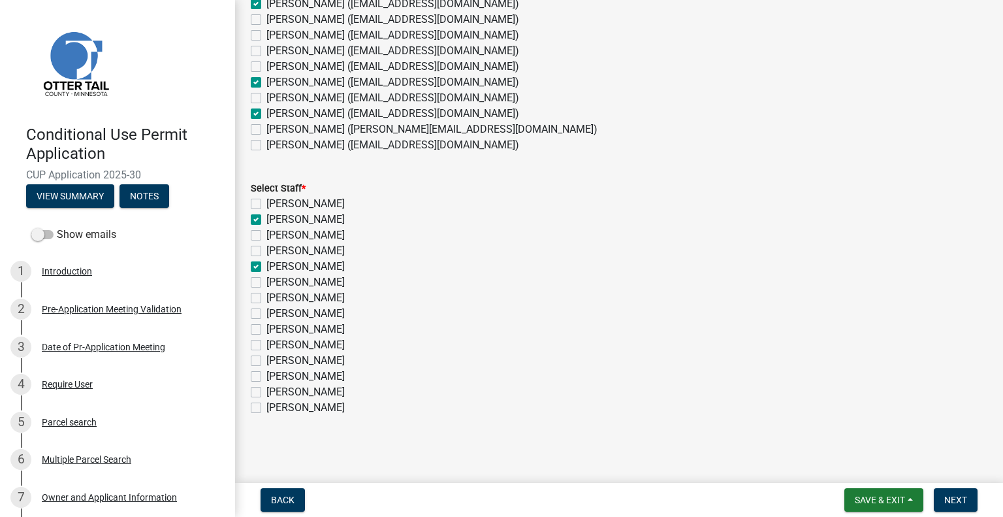
checkbox input "false"
click at [317, 341] on label "Kyle Westergard" at bounding box center [306, 345] width 78 height 16
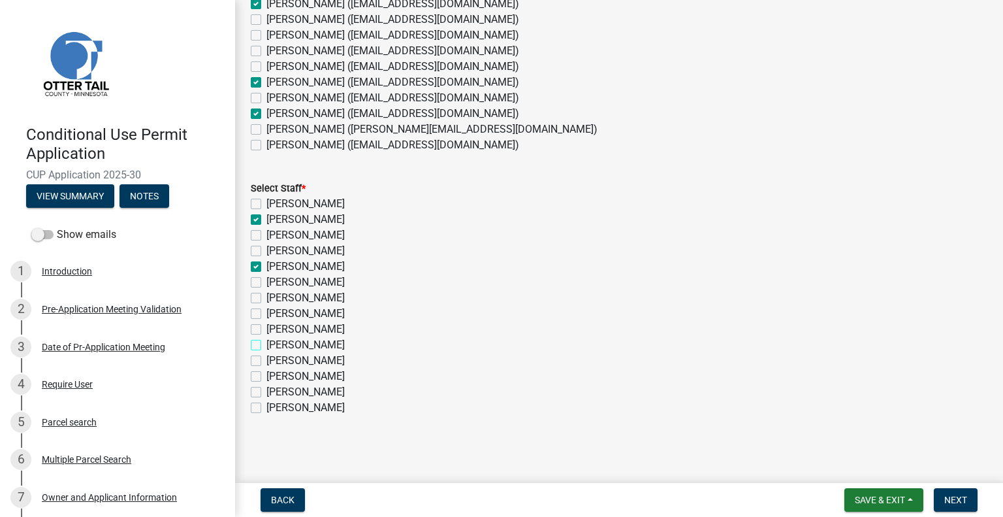
click at [275, 341] on input "Kyle Westergard" at bounding box center [271, 341] width 8 height 8
checkbox input "true"
checkbox input "false"
checkbox input "true"
checkbox input "false"
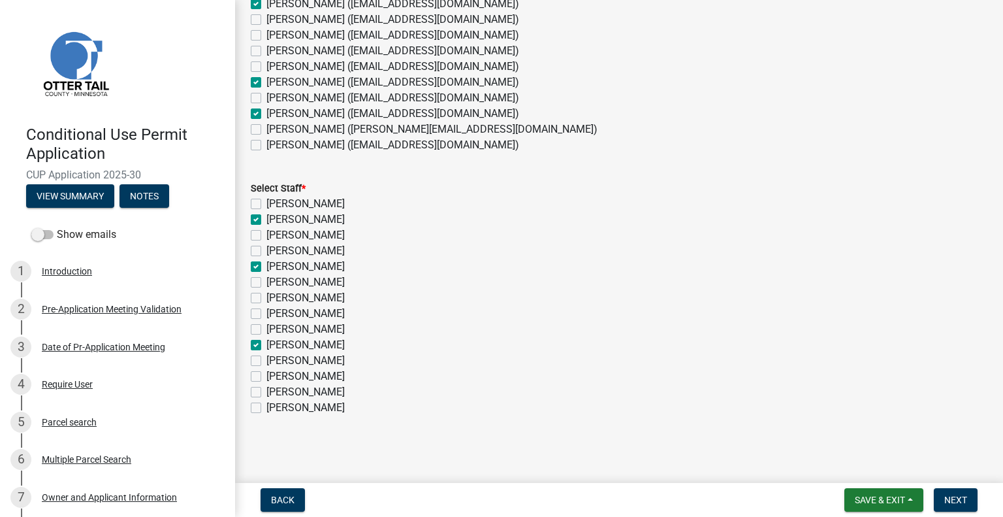
checkbox input "false"
checkbox input "true"
checkbox input "false"
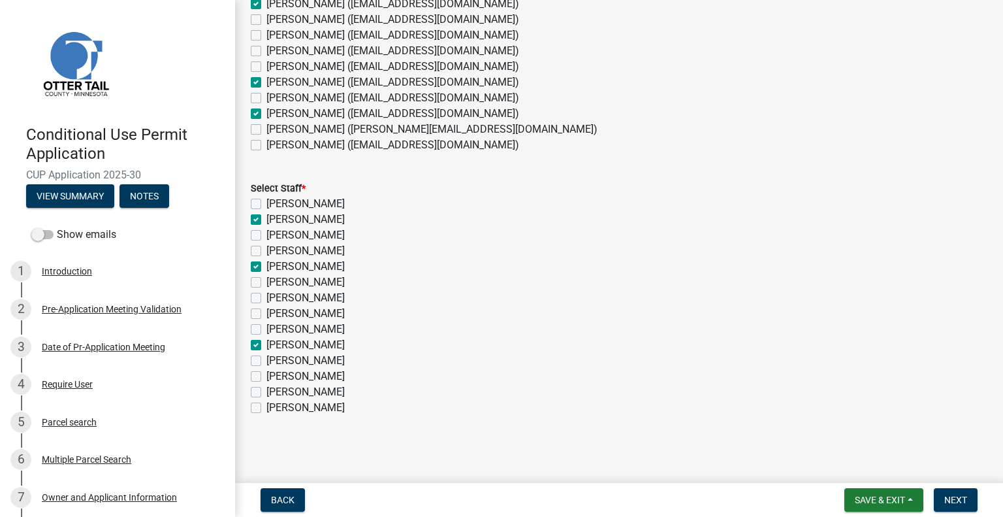
checkbox input "false"
checkbox input "true"
checkbox input "false"
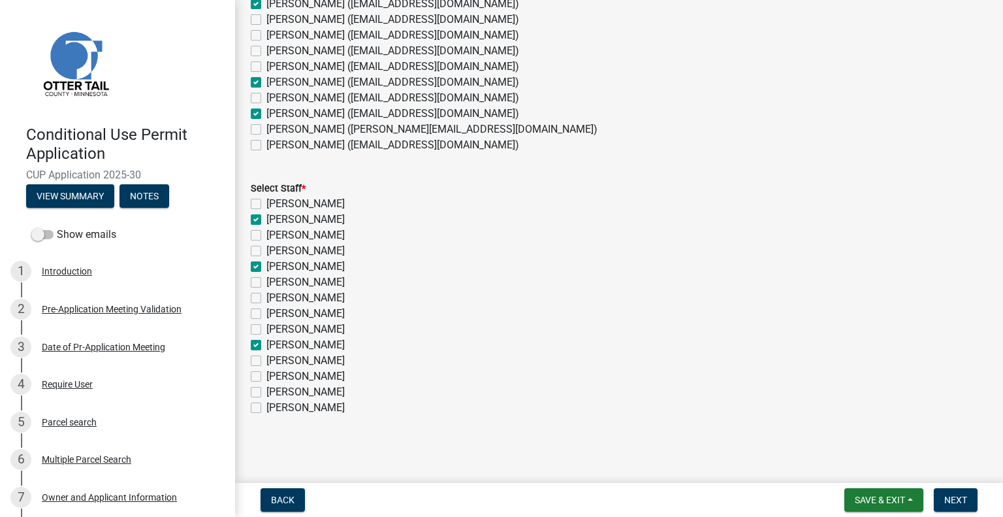
checkbox input "false"
click at [317, 372] on label "Michelle Jevne" at bounding box center [306, 376] width 78 height 16
click at [275, 372] on input "Michelle Jevne" at bounding box center [271, 372] width 8 height 8
checkbox input "true"
checkbox input "false"
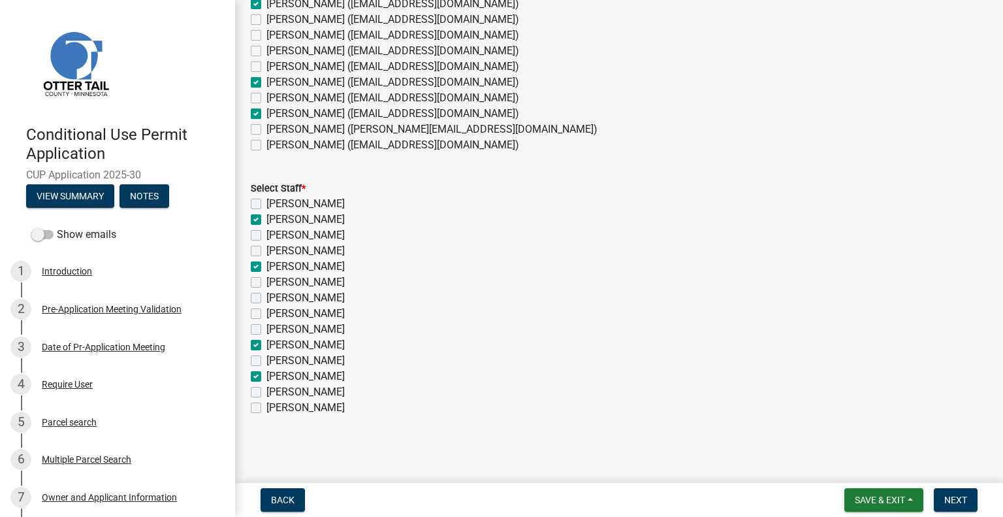
checkbox input "true"
checkbox input "false"
checkbox input "true"
checkbox input "false"
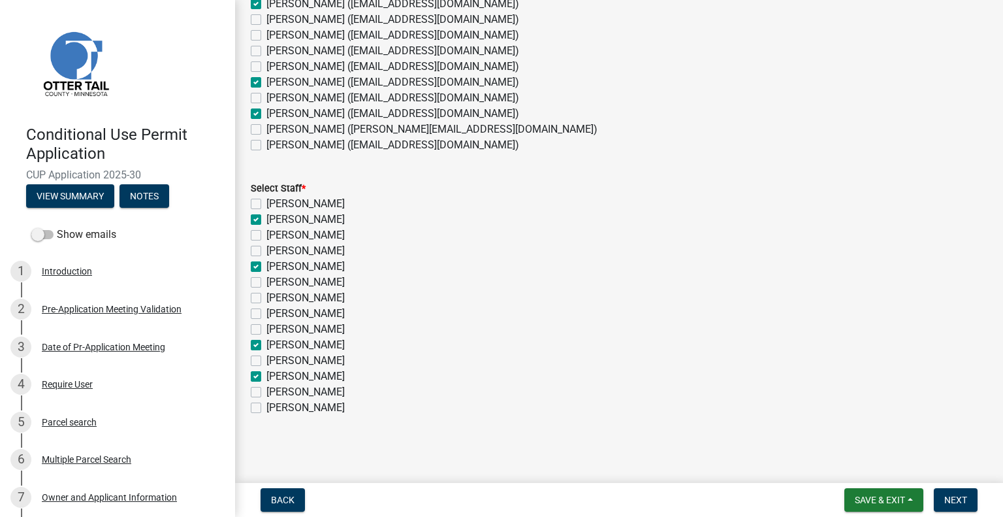
checkbox input "false"
checkbox input "true"
checkbox input "false"
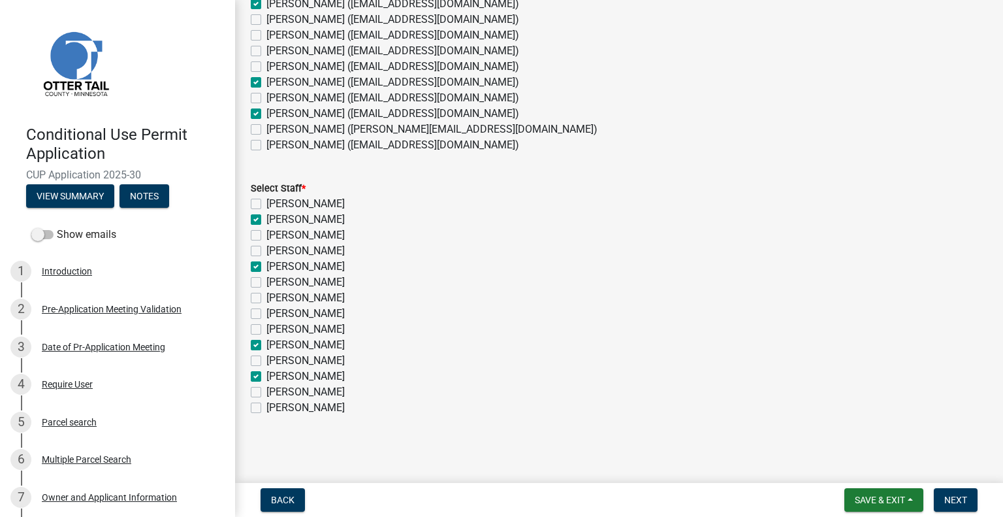
checkbox input "true"
checkbox input "false"
click at [961, 497] on span "Next" at bounding box center [956, 500] width 23 height 10
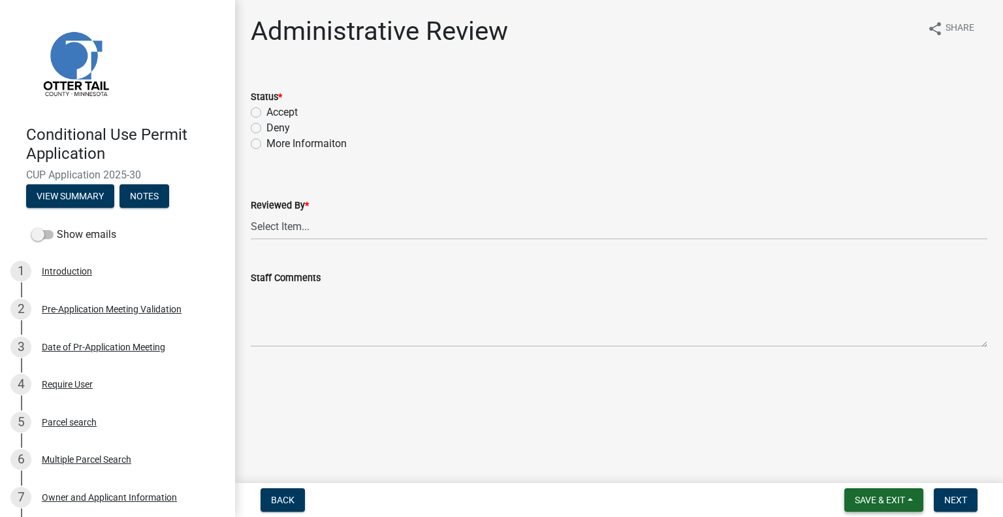
click at [873, 507] on button "Save & Exit" at bounding box center [884, 500] width 79 height 24
click at [865, 468] on button "Save & Exit" at bounding box center [871, 465] width 105 height 31
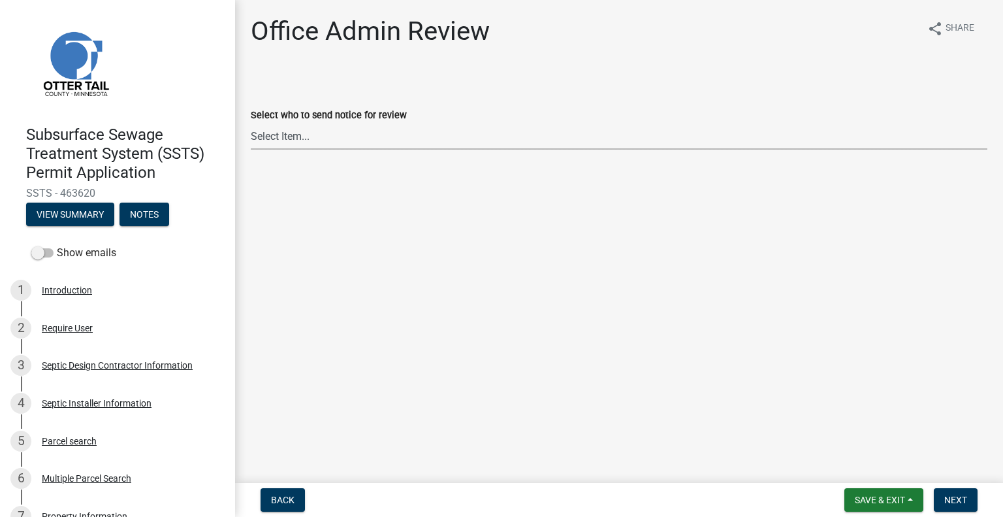
click at [326, 132] on select "Select Item... [PERSON_NAME] ([EMAIL_ADDRESS][DOMAIN_NAME]) [PERSON_NAME] ([EMA…" at bounding box center [619, 136] width 737 height 27
click at [251, 123] on select "Select Item... [PERSON_NAME] ([EMAIL_ADDRESS][DOMAIN_NAME]) [PERSON_NAME] ([EMA…" at bounding box center [619, 136] width 737 height 27
select select "587f38f5-c90e-4c12-9e10-d3e23909bbca"
click at [951, 500] on span "Next" at bounding box center [956, 500] width 23 height 10
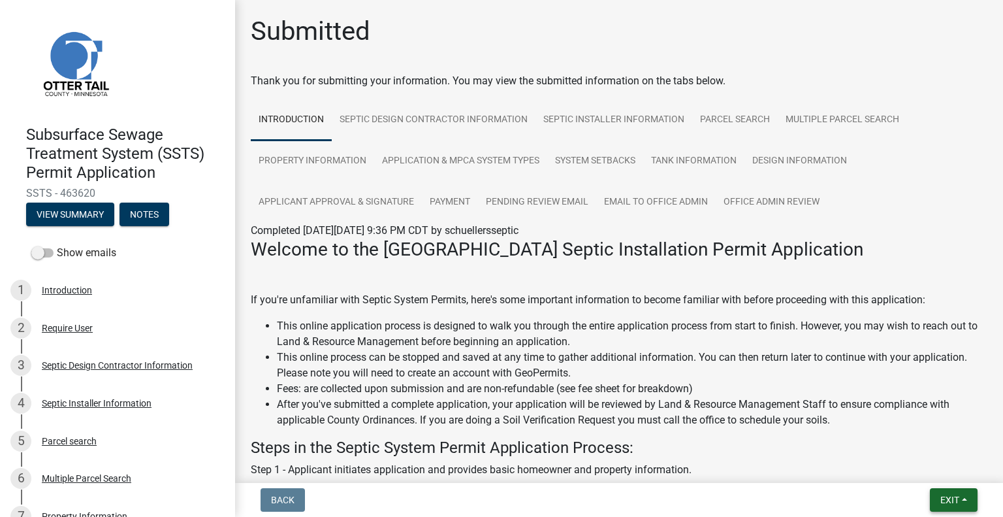
click at [958, 496] on span "Exit" at bounding box center [950, 500] width 19 height 10
click at [943, 472] on button "Save & Exit" at bounding box center [926, 465] width 105 height 31
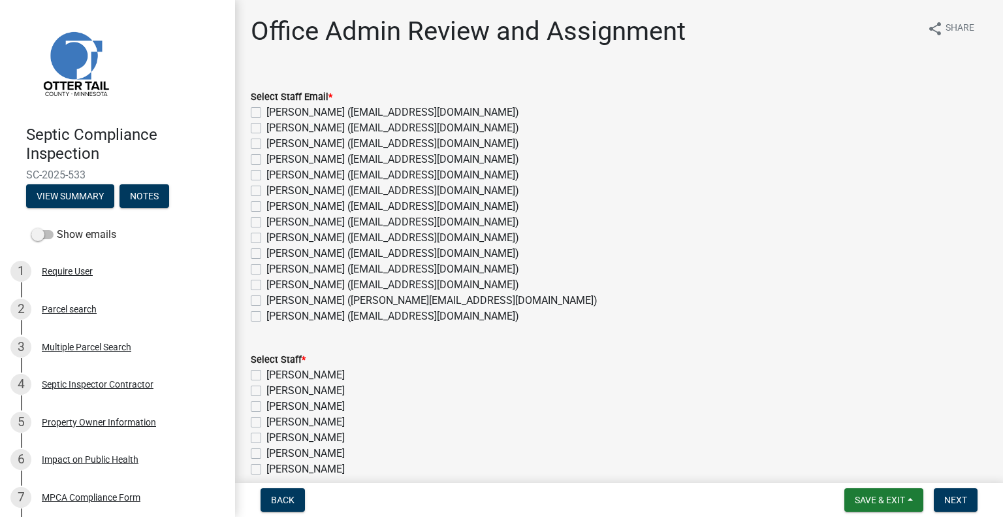
click at [327, 287] on label "[PERSON_NAME] ([EMAIL_ADDRESS][DOMAIN_NAME])" at bounding box center [393, 285] width 253 height 16
click at [275, 285] on input "[PERSON_NAME] ([EMAIL_ADDRESS][DOMAIN_NAME])" at bounding box center [271, 281] width 8 height 8
checkbox input "true"
checkbox input "false"
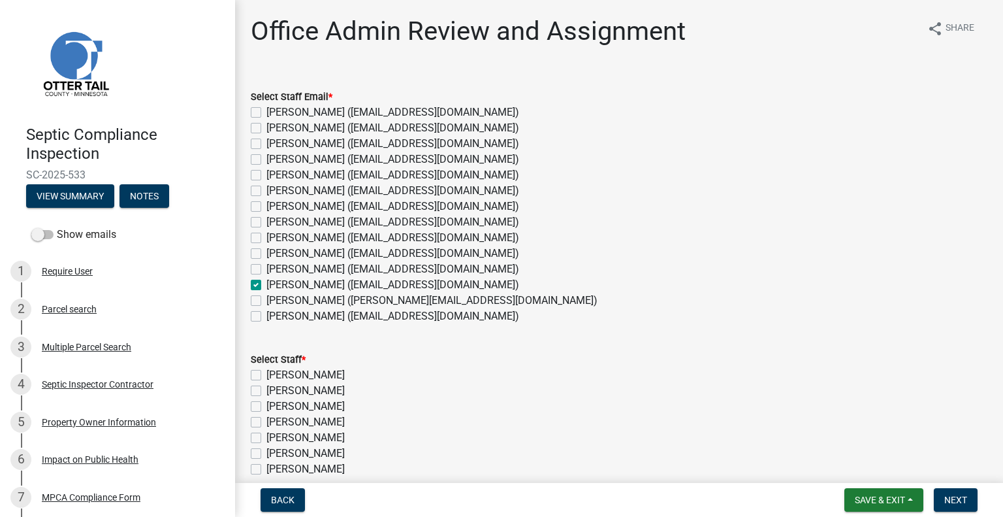
checkbox input "false"
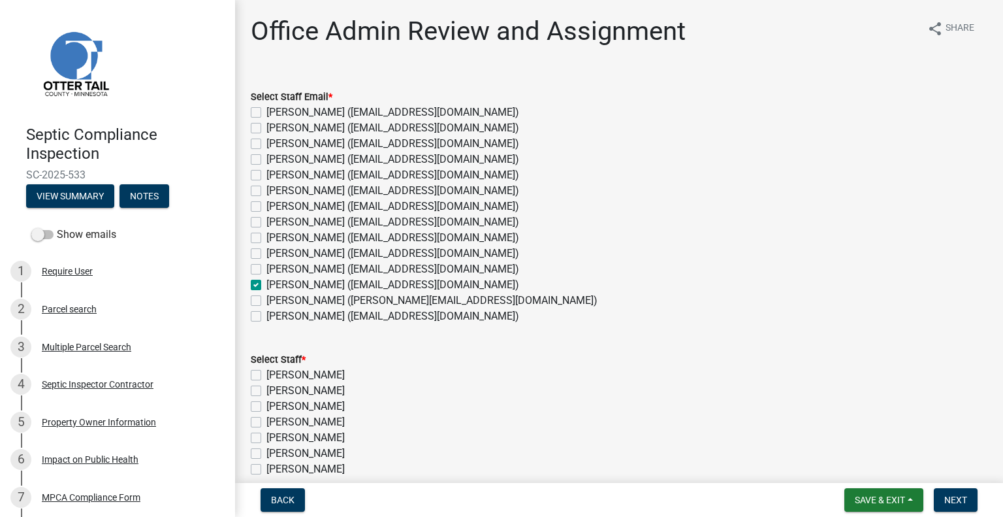
checkbox input "false"
checkbox input "true"
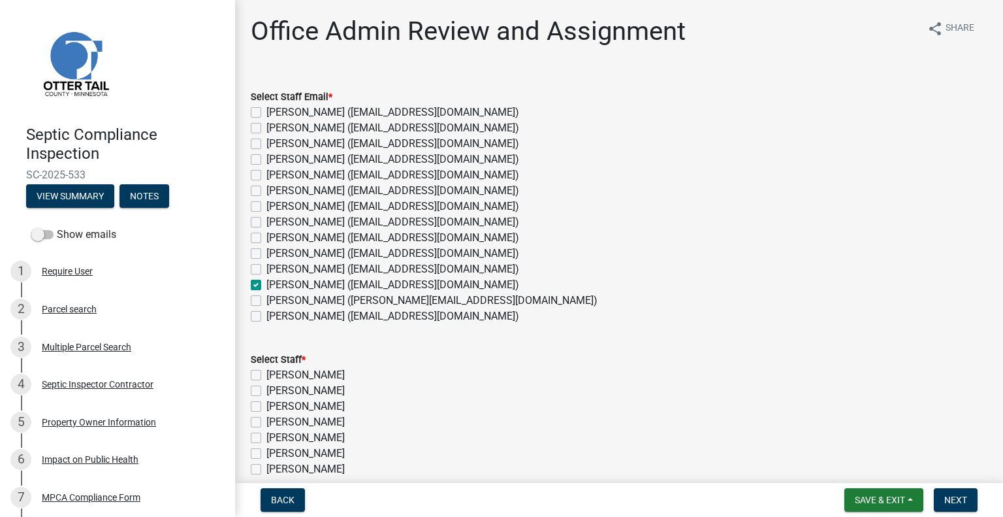
checkbox input "false"
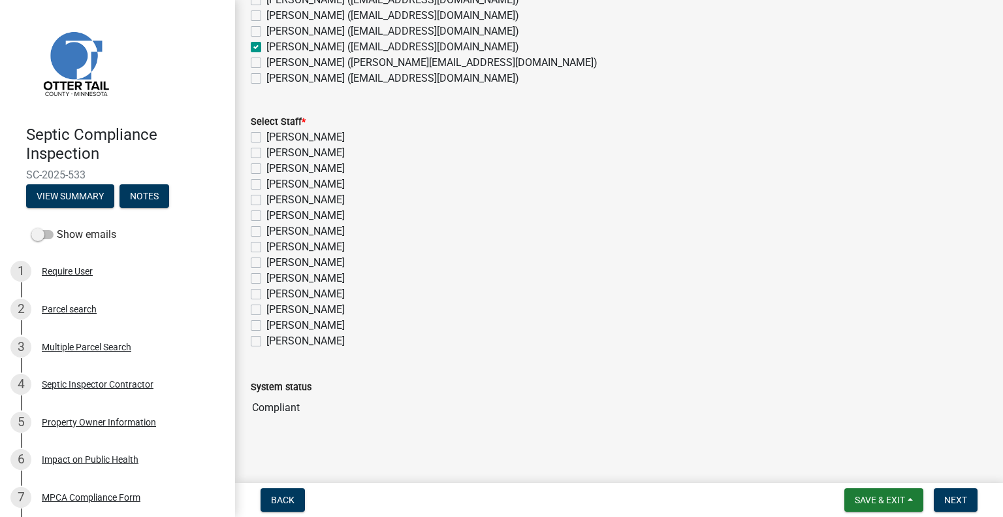
scroll to position [242, 0]
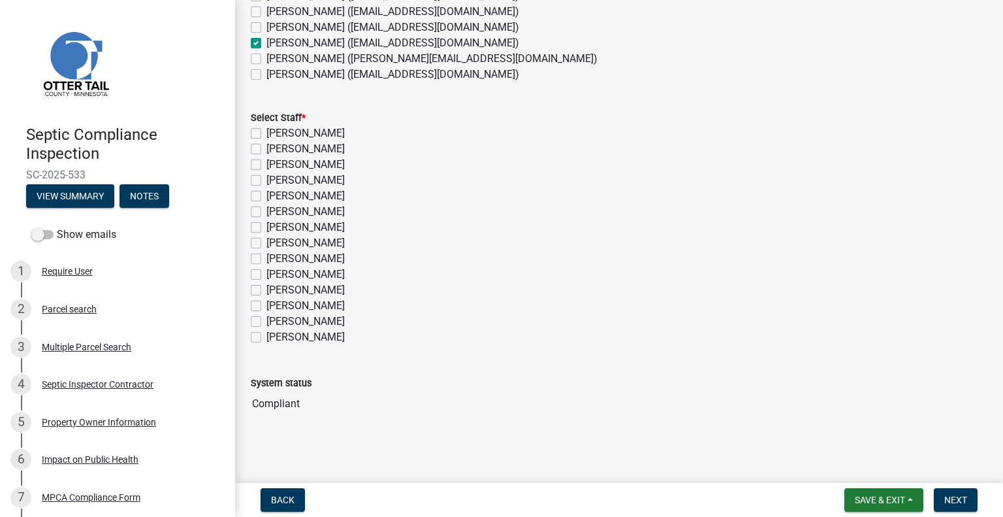
click at [301, 308] on label "[PERSON_NAME]" at bounding box center [306, 306] width 78 height 16
click at [275, 306] on input "[PERSON_NAME]" at bounding box center [271, 302] width 8 height 8
checkbox input "true"
checkbox input "false"
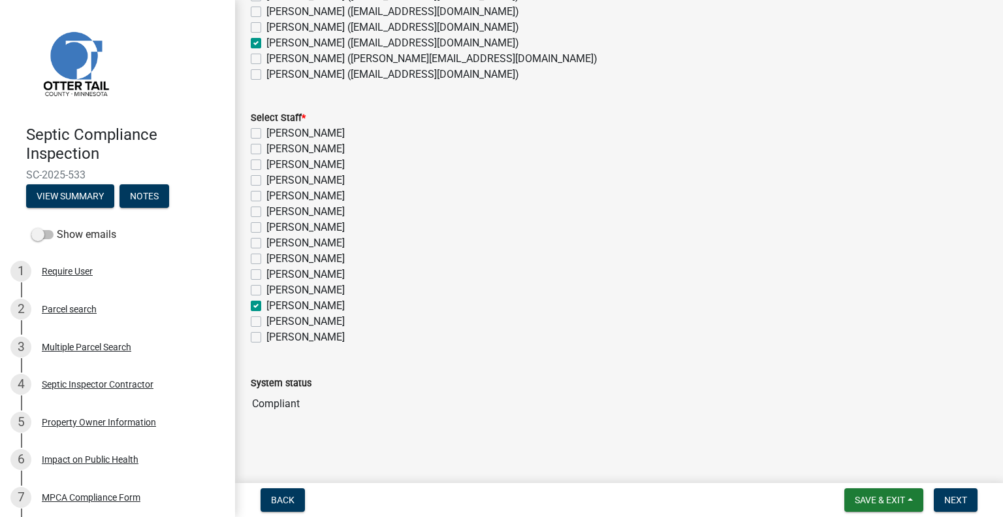
checkbox input "false"
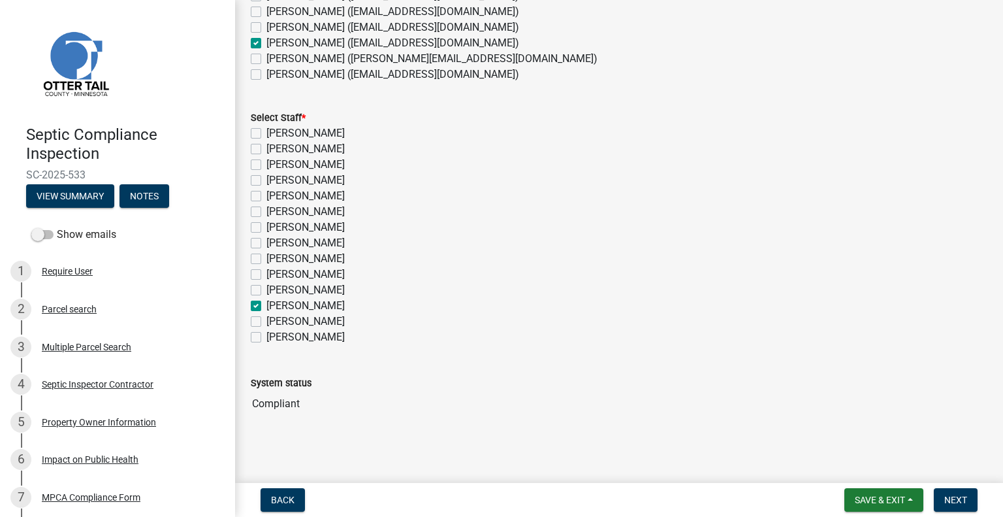
checkbox input "false"
checkbox input "true"
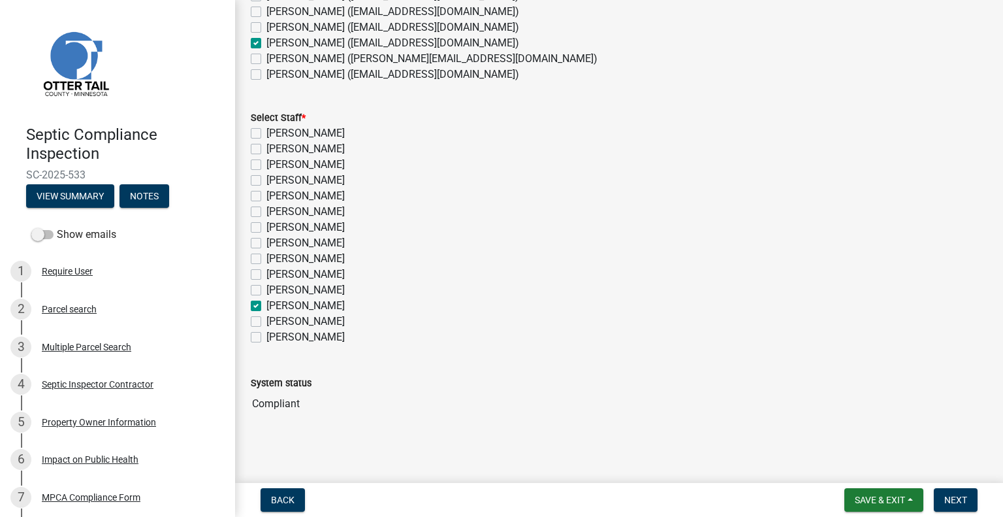
checkbox input "false"
click at [950, 504] on span "Next" at bounding box center [956, 500] width 23 height 10
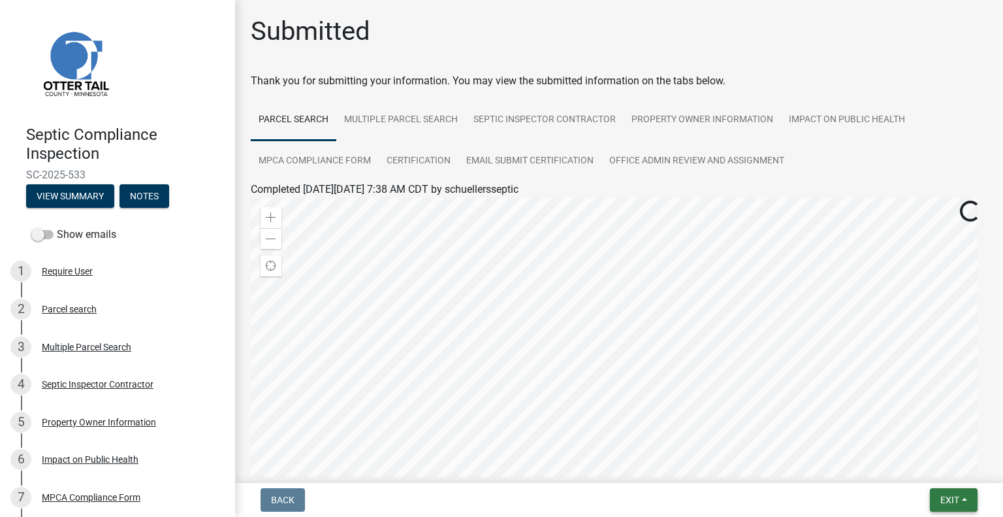
click at [957, 498] on span "Exit" at bounding box center [950, 500] width 19 height 10
click at [923, 470] on button "Save & Exit" at bounding box center [926, 465] width 105 height 31
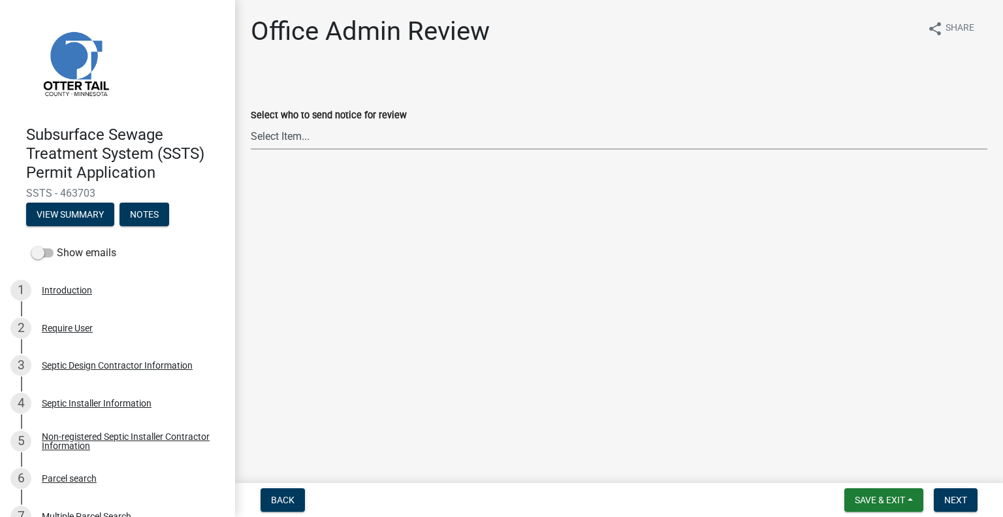
click at [346, 134] on select "Select Item... [PERSON_NAME] ([EMAIL_ADDRESS][DOMAIN_NAME]) [PERSON_NAME] ([EMA…" at bounding box center [619, 136] width 737 height 27
click at [251, 123] on select "Select Item... [PERSON_NAME] ([EMAIL_ADDRESS][DOMAIN_NAME]) [PERSON_NAME] ([EMA…" at bounding box center [619, 136] width 737 height 27
select select "587f38f5-c90e-4c12-9e10-d3e23909bbca"
click at [955, 495] on span "Next" at bounding box center [956, 500] width 23 height 10
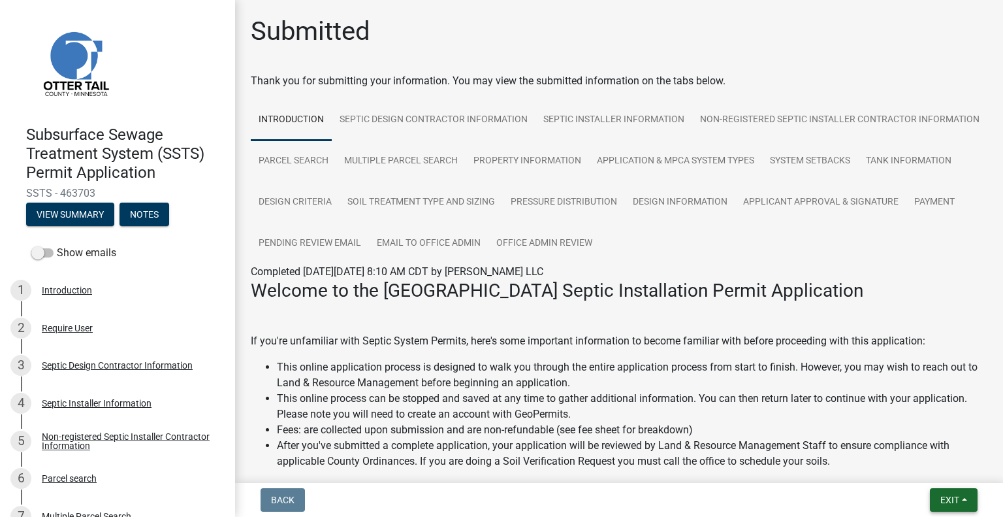
click at [955, 501] on span "Exit" at bounding box center [950, 500] width 19 height 10
click at [938, 478] on button "Save & Exit" at bounding box center [926, 465] width 105 height 31
